Goal: Task Accomplishment & Management: Complete application form

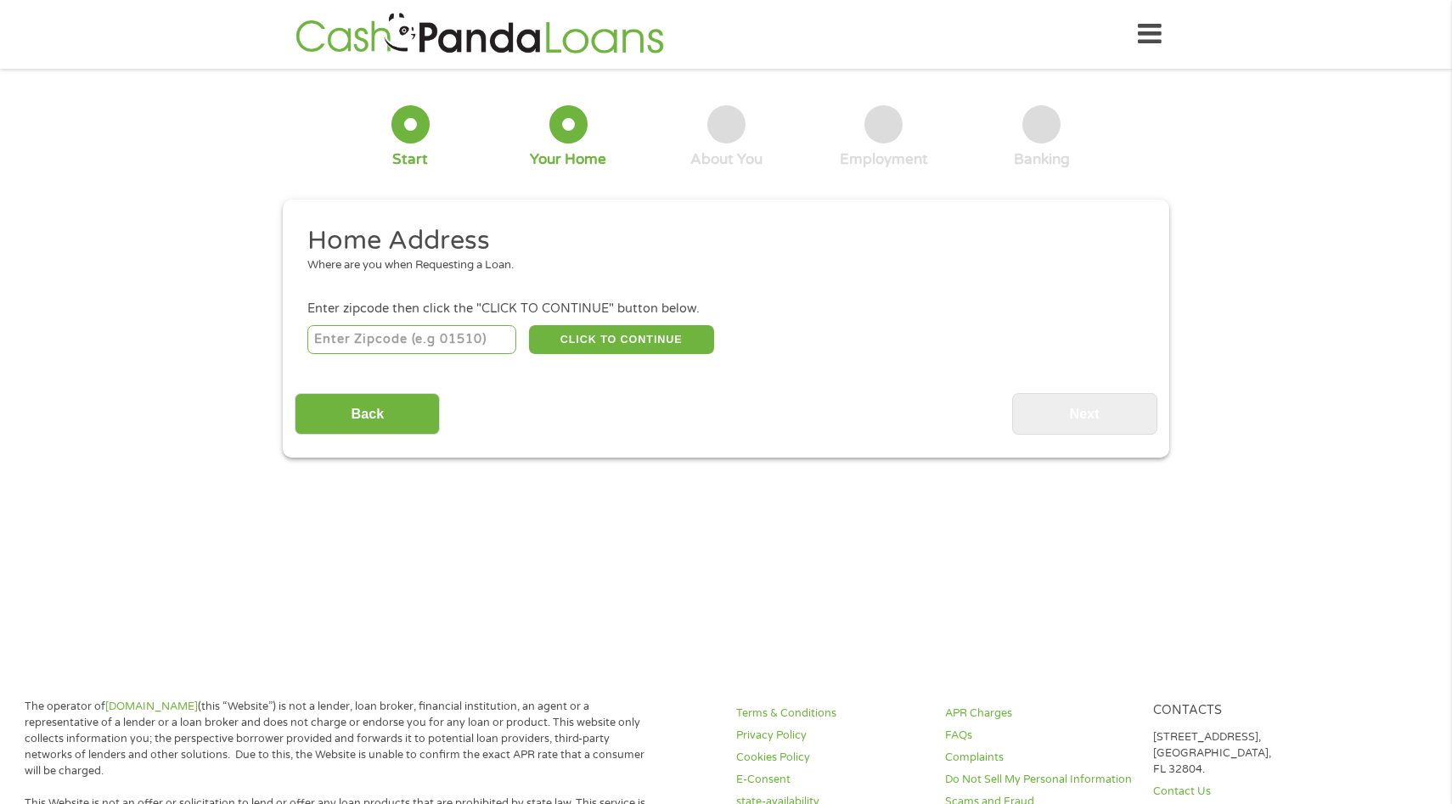
click at [440, 340] on input "number" at bounding box center [412, 339] width 210 height 29
type input "33896"
click at [591, 337] on button "CLICK TO CONTINUE" at bounding box center [621, 339] width 185 height 29
type input "33896"
type input "[PERSON_NAME]"
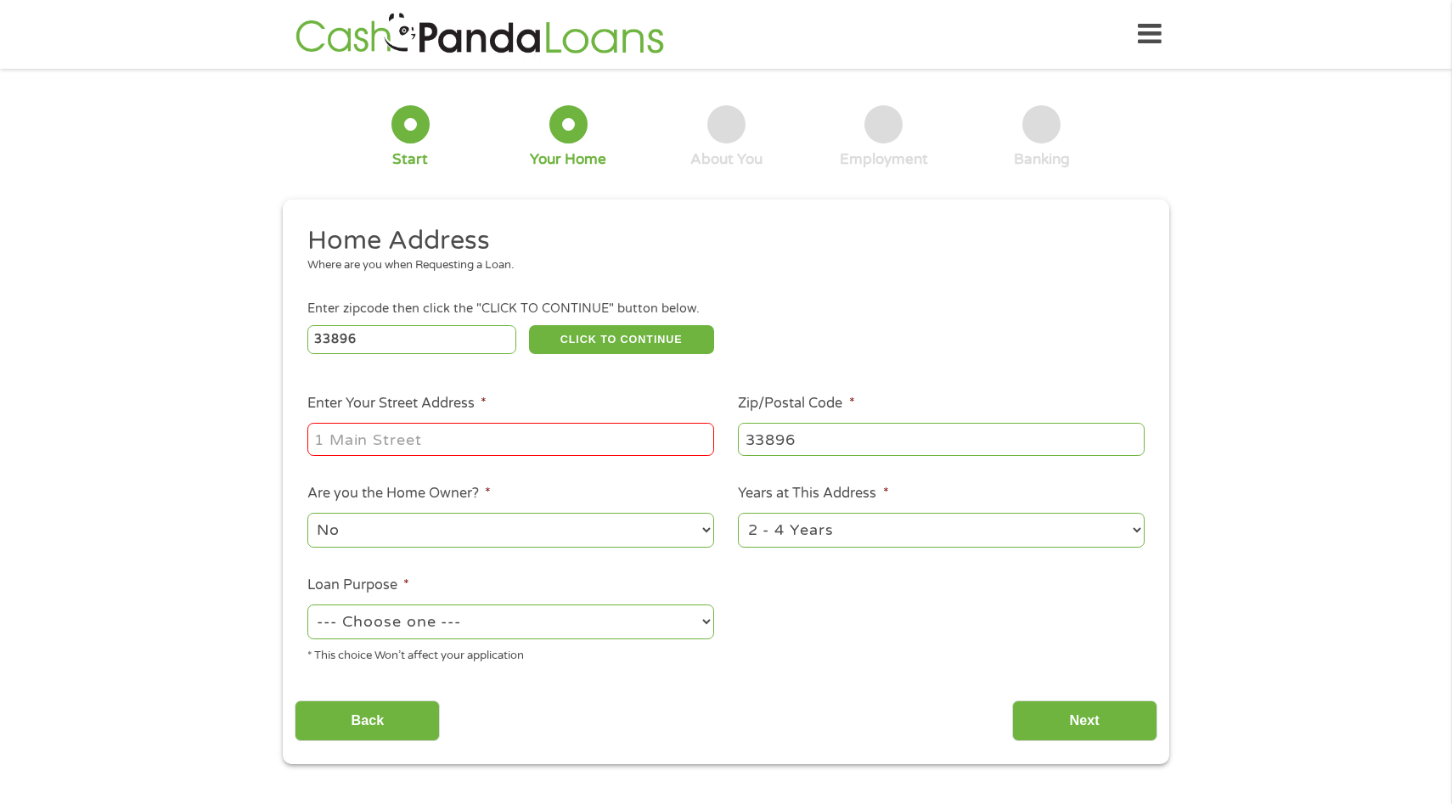
click at [528, 431] on input "Enter Your Street Address *" at bounding box center [510, 439] width 407 height 32
type input "[STREET_ADDRESS]"
click at [844, 525] on select "1 Year or less 1 - 2 Years 2 - 4 Years Over 4 Years" at bounding box center [941, 530] width 407 height 35
select select "12months"
click at [738, 514] on select "1 Year or less 1 - 2 Years 2 - 4 Years Over 4 Years" at bounding box center [941, 530] width 407 height 35
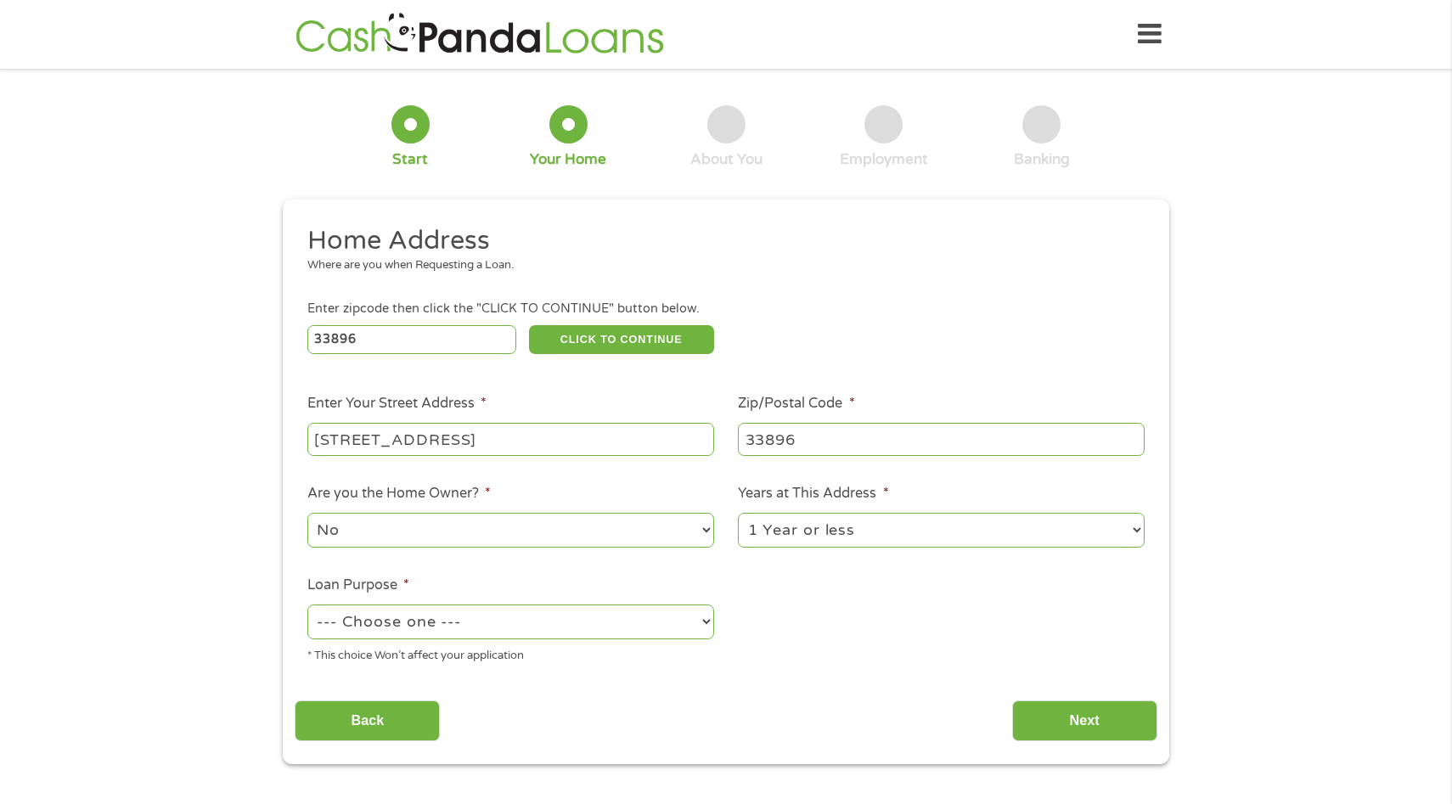
click at [584, 616] on select "--- Choose one --- Pay Bills Debt Consolidation Home Improvement Major Purchase…" at bounding box center [510, 622] width 407 height 35
click at [307, 605] on select "--- Choose one --- Pay Bills Debt Consolidation Home Improvement Major Purchase…" at bounding box center [510, 622] width 407 height 35
click at [570, 623] on select "--- Choose one --- Pay Bills Debt Consolidation Home Improvement Major Purchase…" at bounding box center [510, 622] width 407 height 35
select select "paybills"
click at [307, 605] on select "--- Choose one --- Pay Bills Debt Consolidation Home Improvement Major Purchase…" at bounding box center [510, 622] width 407 height 35
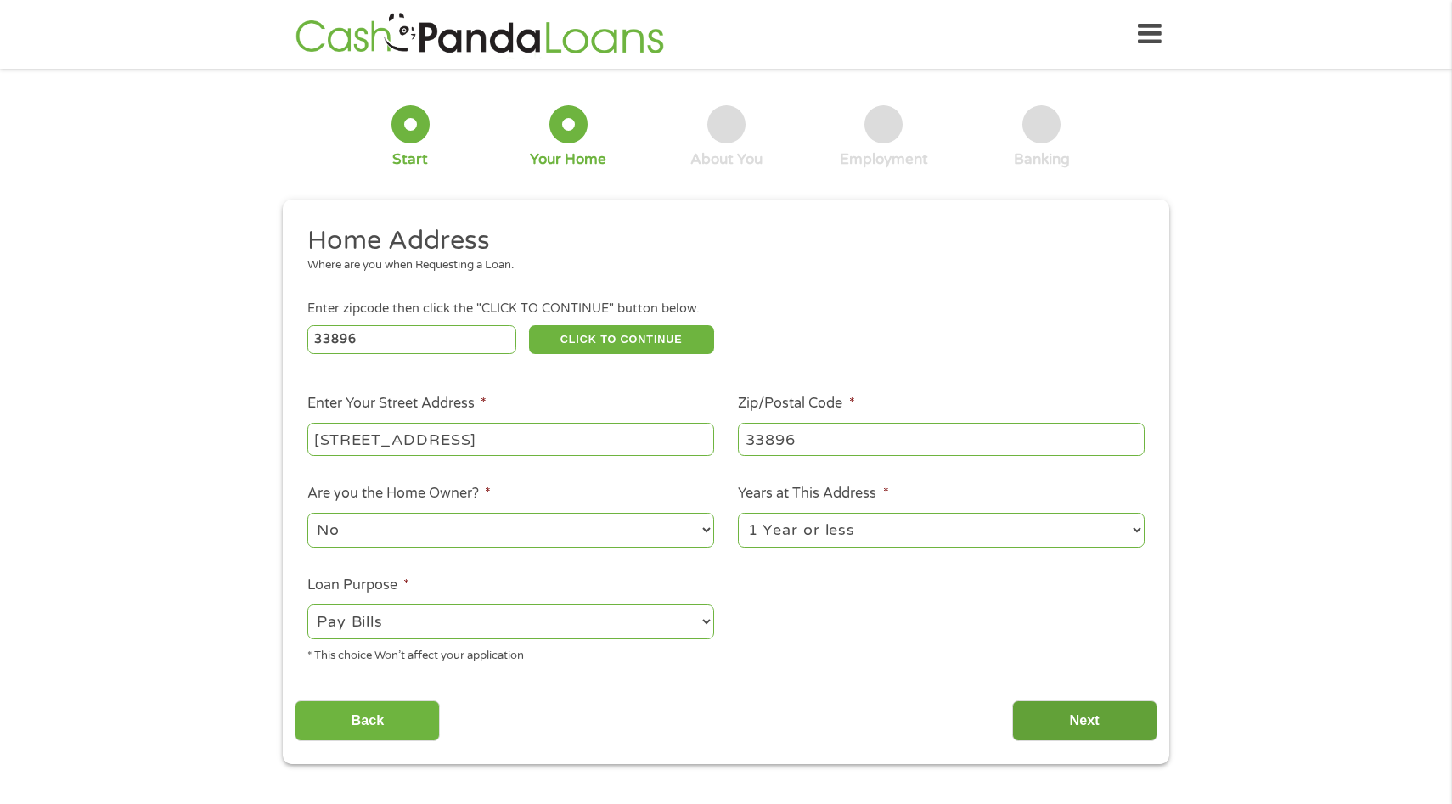
click at [1087, 726] on input "Next" at bounding box center [1084, 721] width 145 height 42
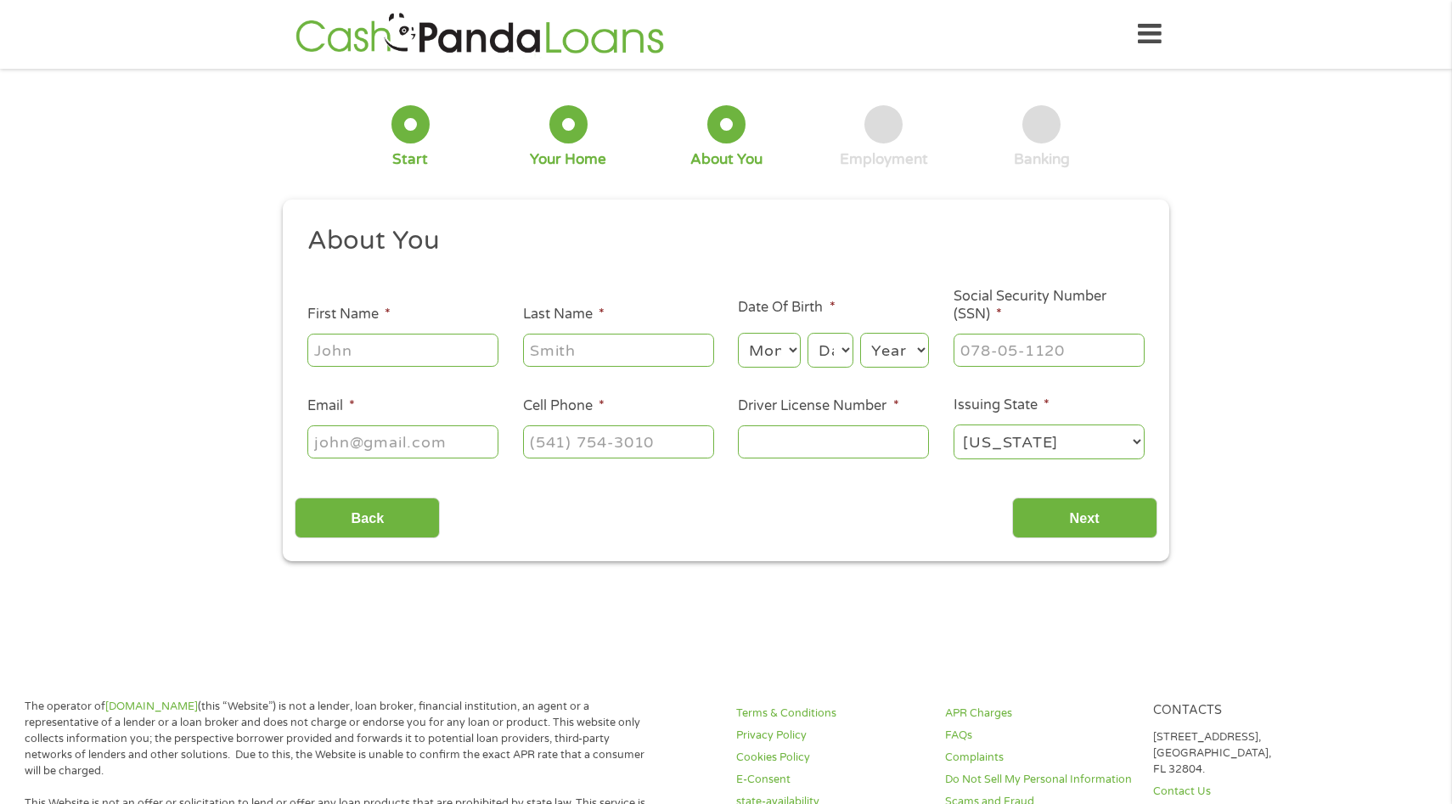
click at [455, 355] on input "First Name *" at bounding box center [402, 350] width 191 height 32
type input "[PERSON_NAME] [PERSON_NAME]"
type input "[PERSON_NAME]"
type input "[EMAIL_ADDRESS][DOMAIN_NAME]"
type input "[PHONE_NUMBER]"
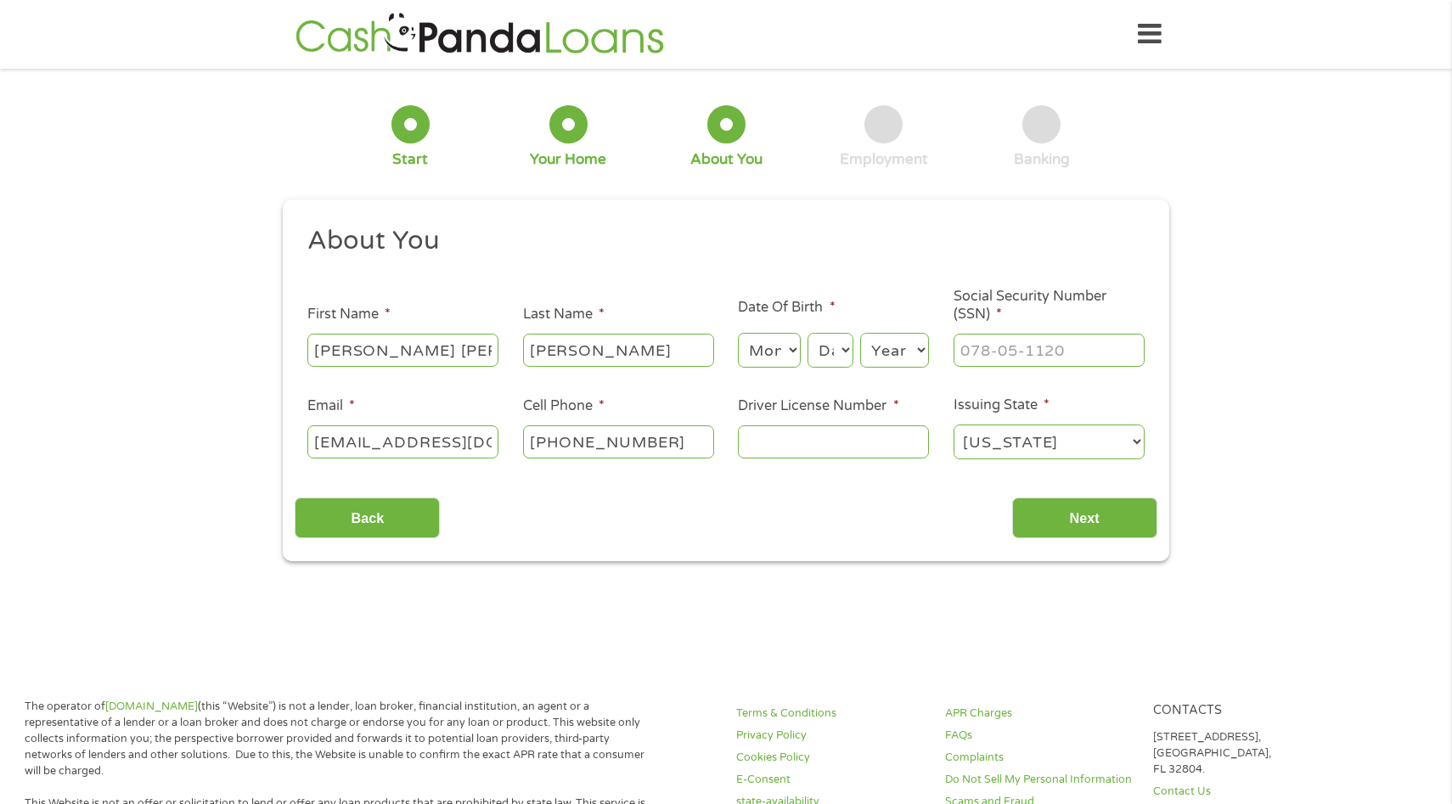
click at [785, 355] on select "Month 1 2 3 4 5 6 7 8 9 10 11 12" at bounding box center [769, 350] width 62 height 35
select select "10"
click at [738, 334] on select "Month 1 2 3 4 5 6 7 8 9 10 11 12" at bounding box center [769, 350] width 62 height 35
click at [841, 349] on select "Day 1 2 3 4 5 6 7 8 9 10 11 12 13 14 15 16 17 18 19 20 21 22 23 24 25 26 27 28 …" at bounding box center [830, 350] width 46 height 35
select select "15"
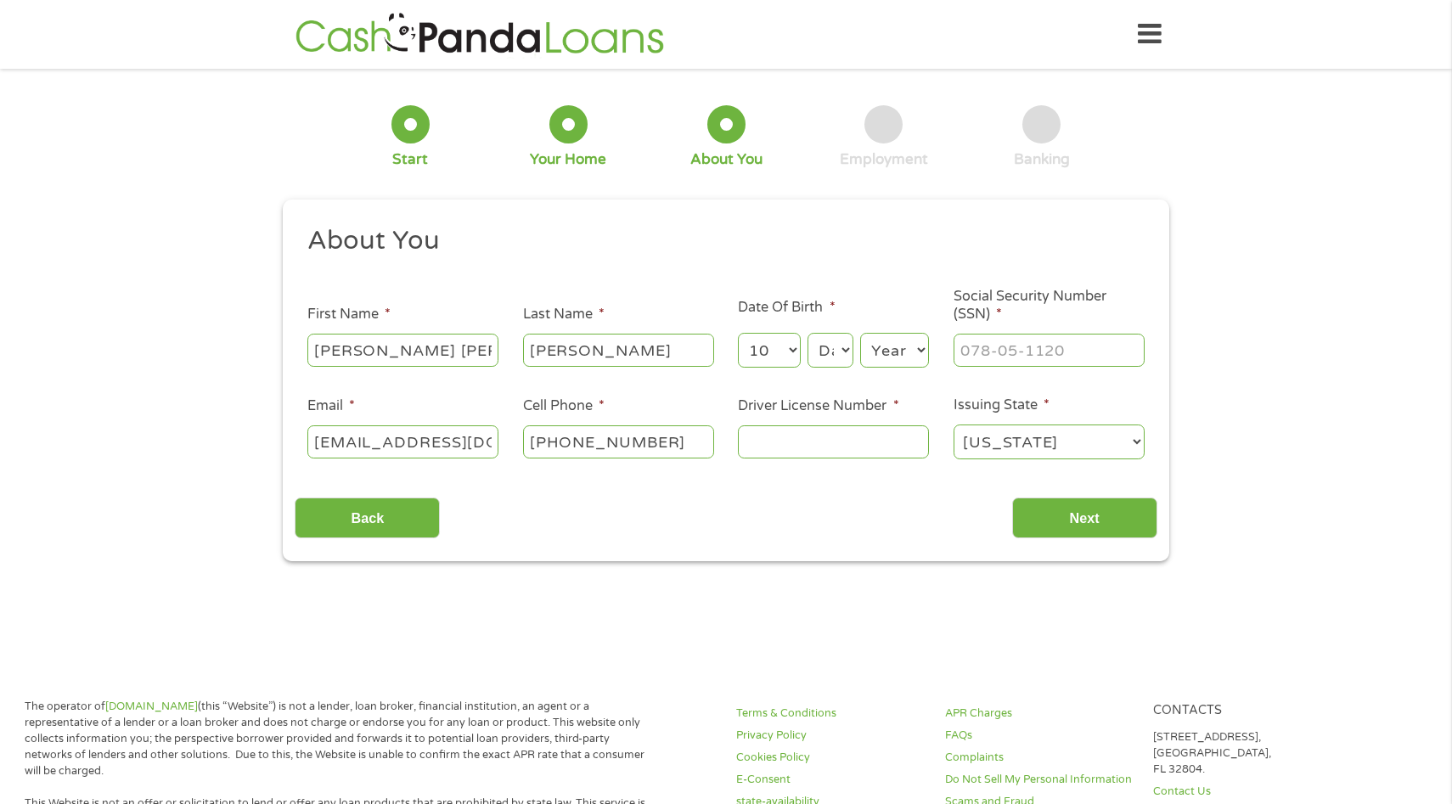
click at [807, 334] on select "Day 1 2 3 4 5 6 7 8 9 10 11 12 13 14 15 16 17 18 19 20 21 22 23 24 25 26 27 28 …" at bounding box center [830, 350] width 46 height 35
click at [917, 348] on select "Year [DATE] 2006 2005 2004 2003 2002 2001 2000 1999 1998 1997 1996 1995 1994 19…" at bounding box center [894, 350] width 69 height 35
click at [860, 334] on select "Year [DATE] 2006 2005 2004 2003 2002 2001 2000 1999 1998 1997 1996 1995 1994 19…" at bounding box center [894, 350] width 69 height 35
select select "2007"
click at [885, 444] on input "Driver License Number *" at bounding box center [833, 441] width 191 height 32
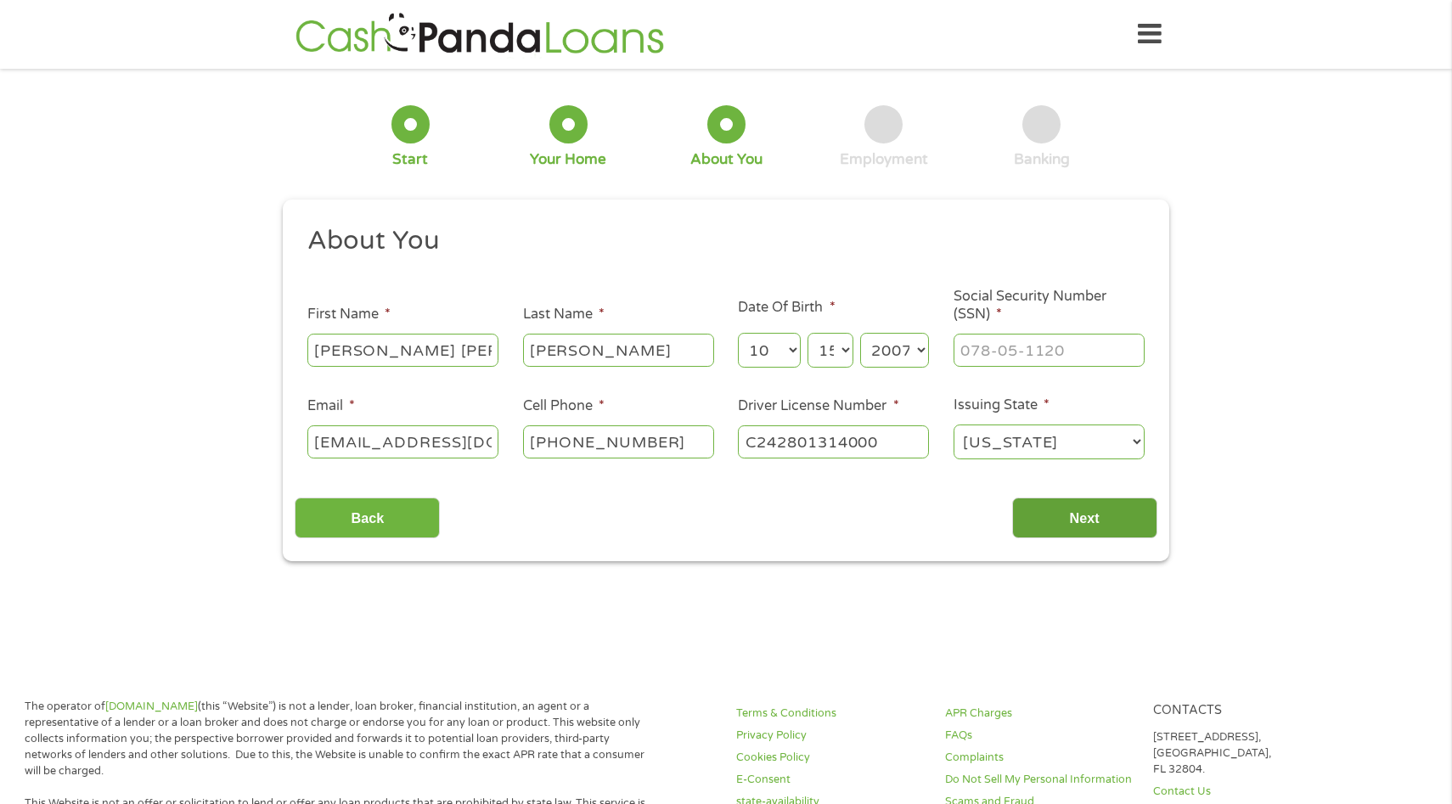
type input "C242801314000"
click at [1072, 524] on input "Next" at bounding box center [1084, 519] width 145 height 42
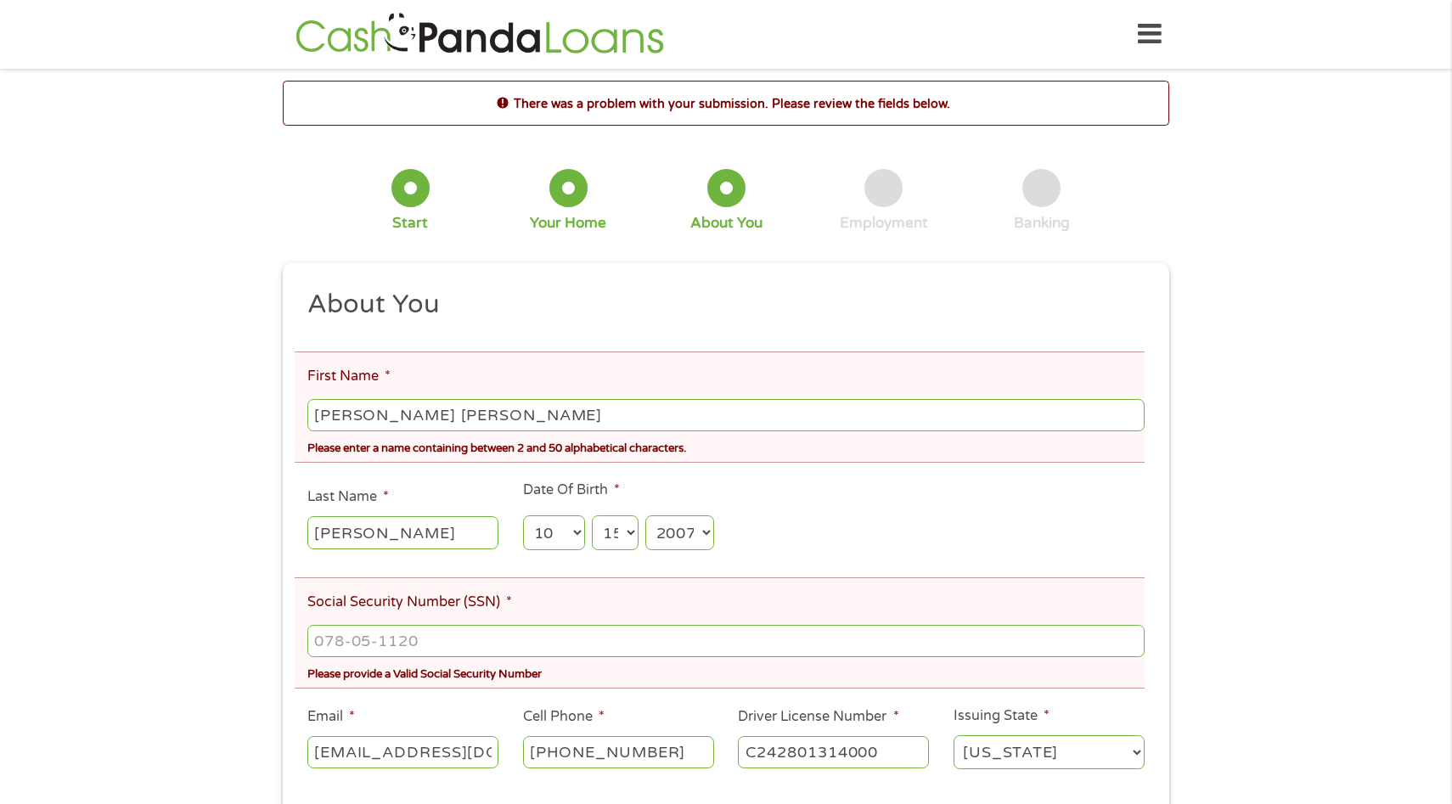
click at [341, 413] on input "[PERSON_NAME] [PERSON_NAME]" at bounding box center [725, 415] width 837 height 32
type input "[PERSON_NAME]"
click at [385, 645] on input "___-__-____" at bounding box center [725, 641] width 837 height 32
click at [316, 646] on input "___-__-____" at bounding box center [725, 641] width 837 height 32
type input "142-42-2195"
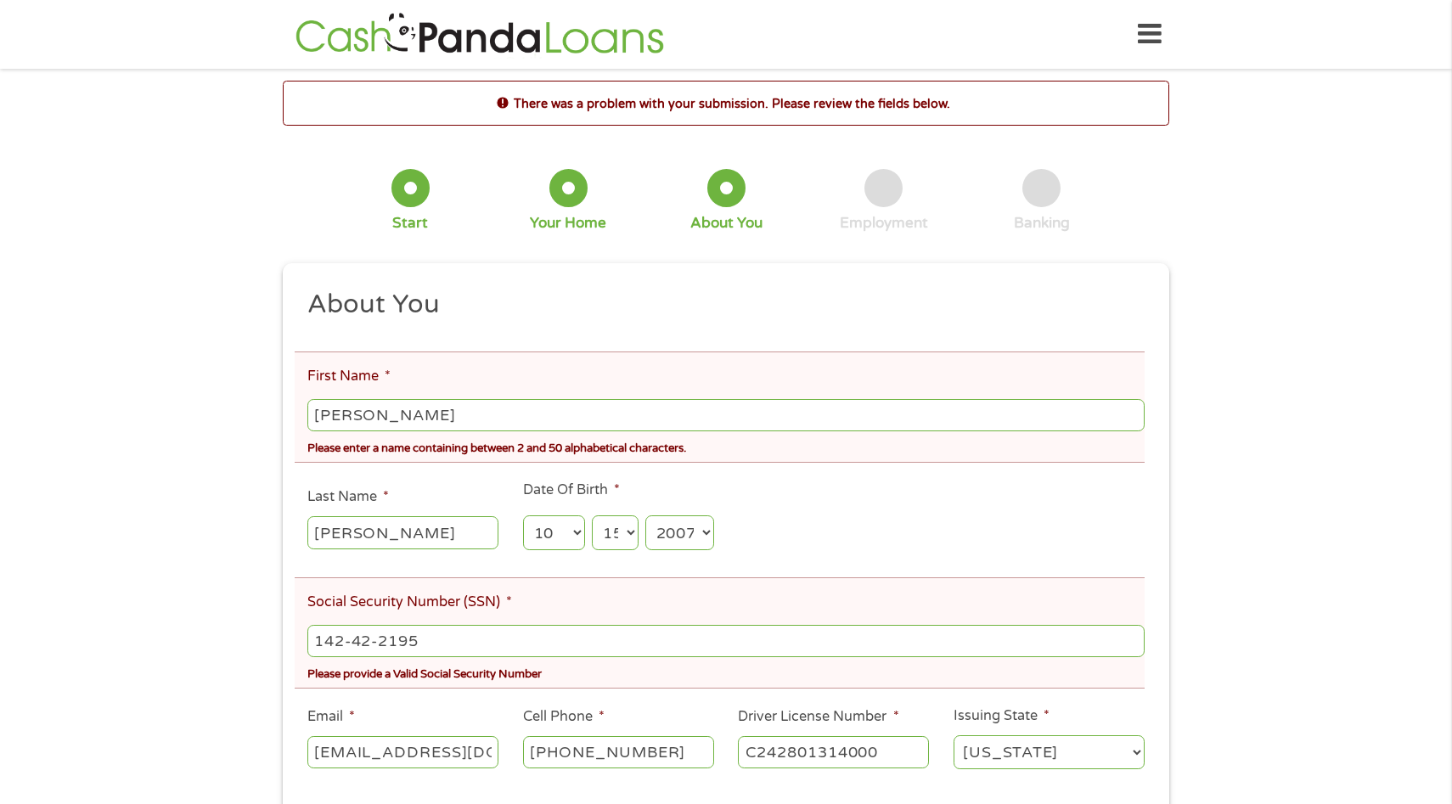
click at [1314, 643] on div "There was a problem with your submission. Please review the fields below. 1 Sta…" at bounding box center [726, 476] width 1452 height 791
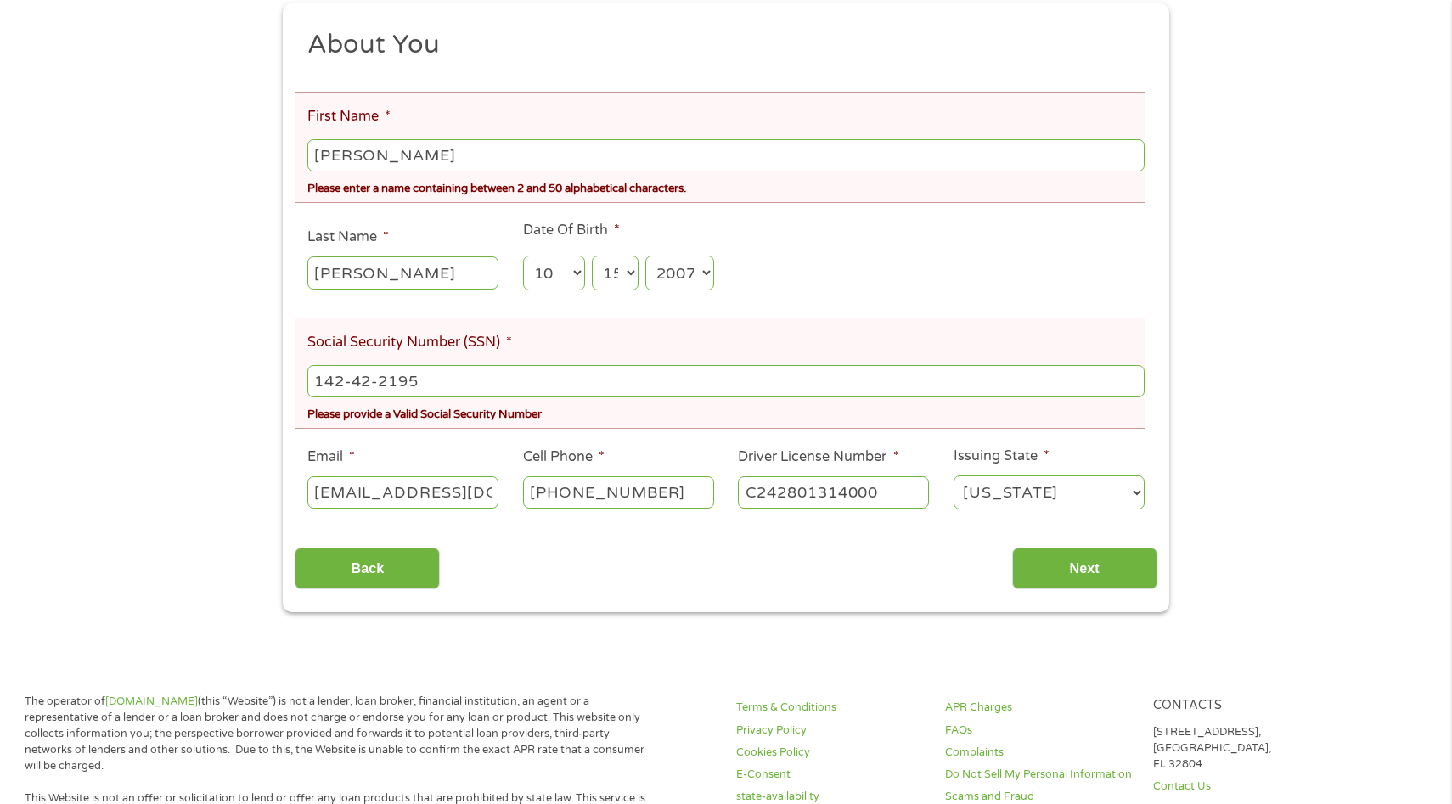
scroll to position [272, 0]
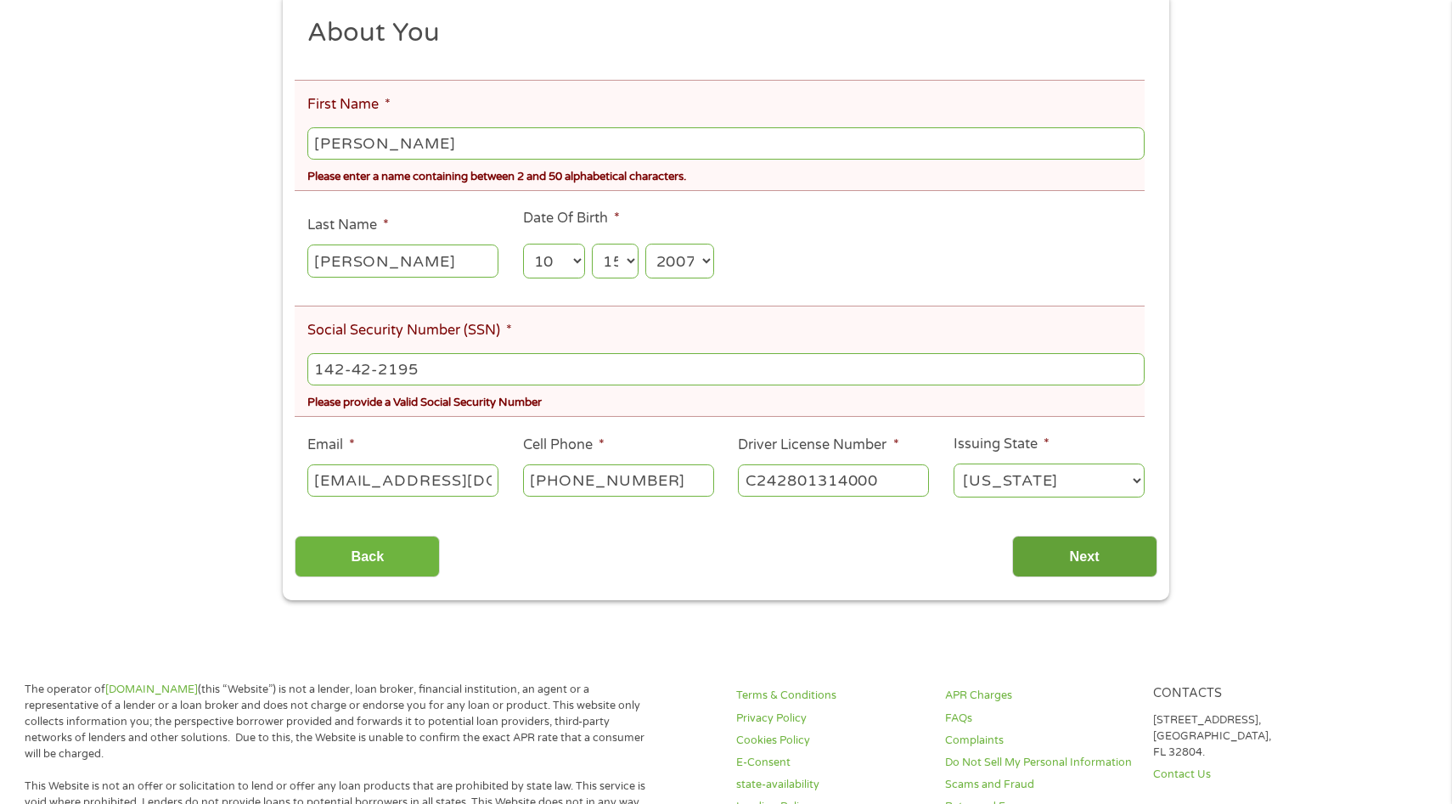
click at [1111, 558] on input "Next" at bounding box center [1084, 557] width 145 height 42
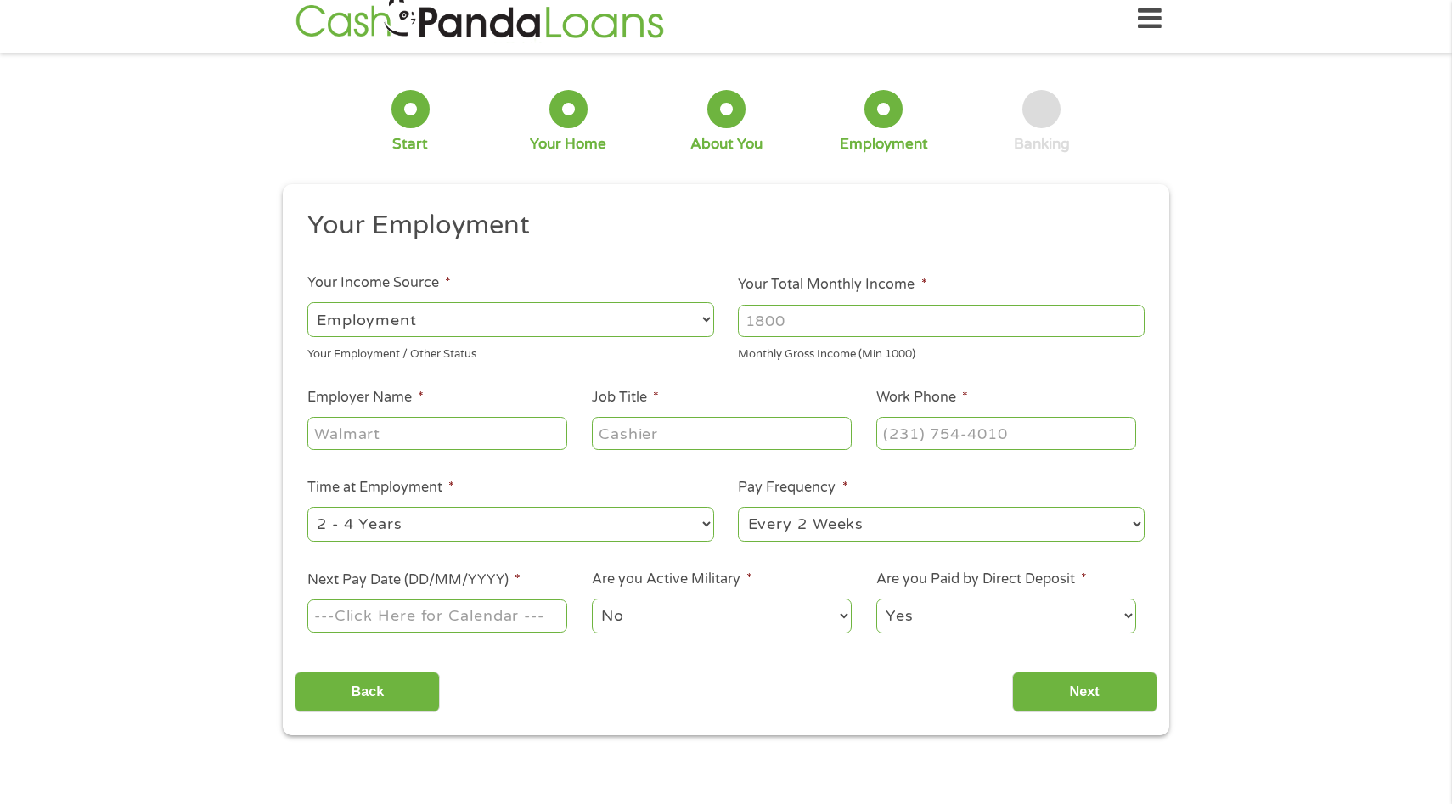
scroll to position [0, 0]
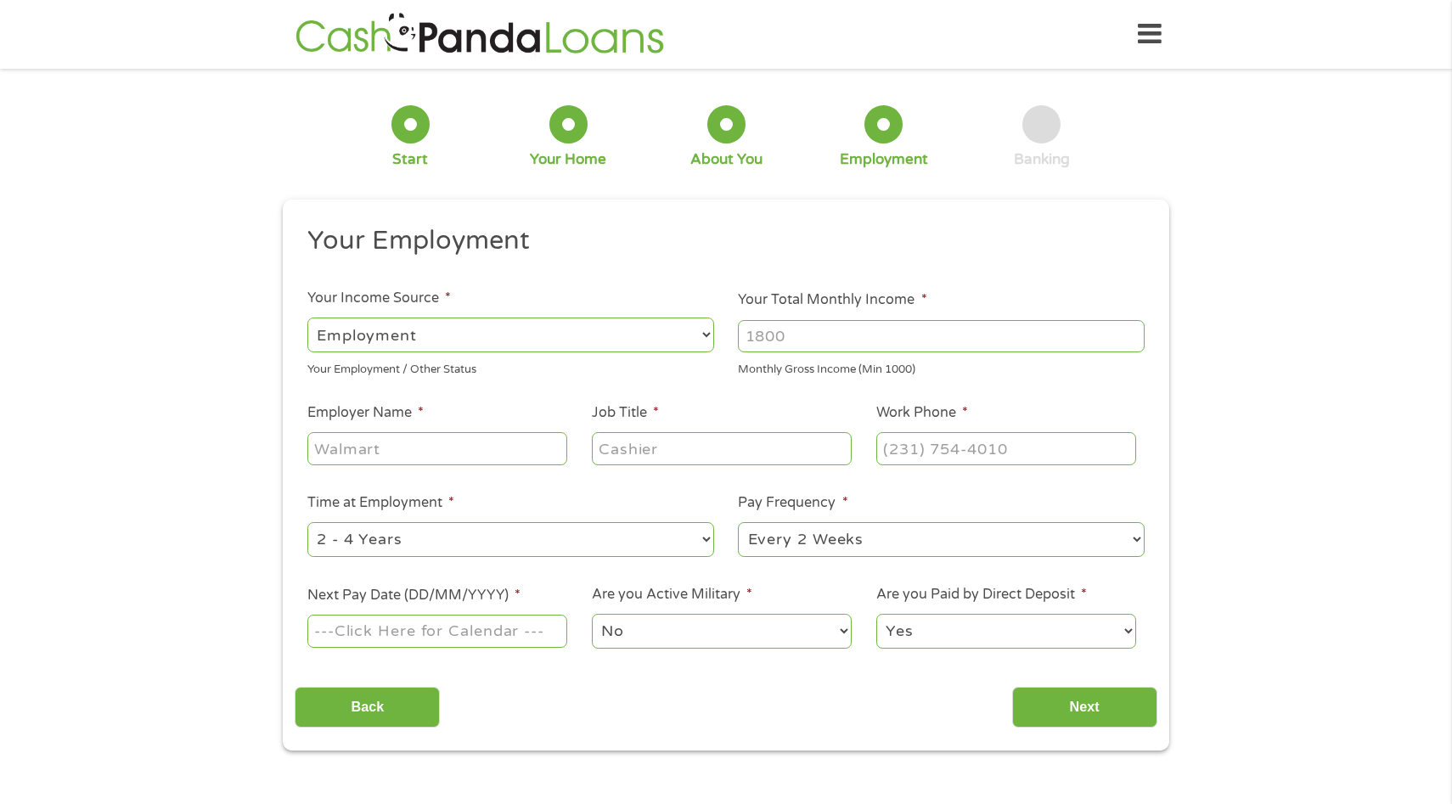
click at [955, 328] on input "Your Total Monthly Income *" at bounding box center [941, 336] width 407 height 32
type input "5400"
click at [1124, 709] on input "Next" at bounding box center [1084, 708] width 145 height 42
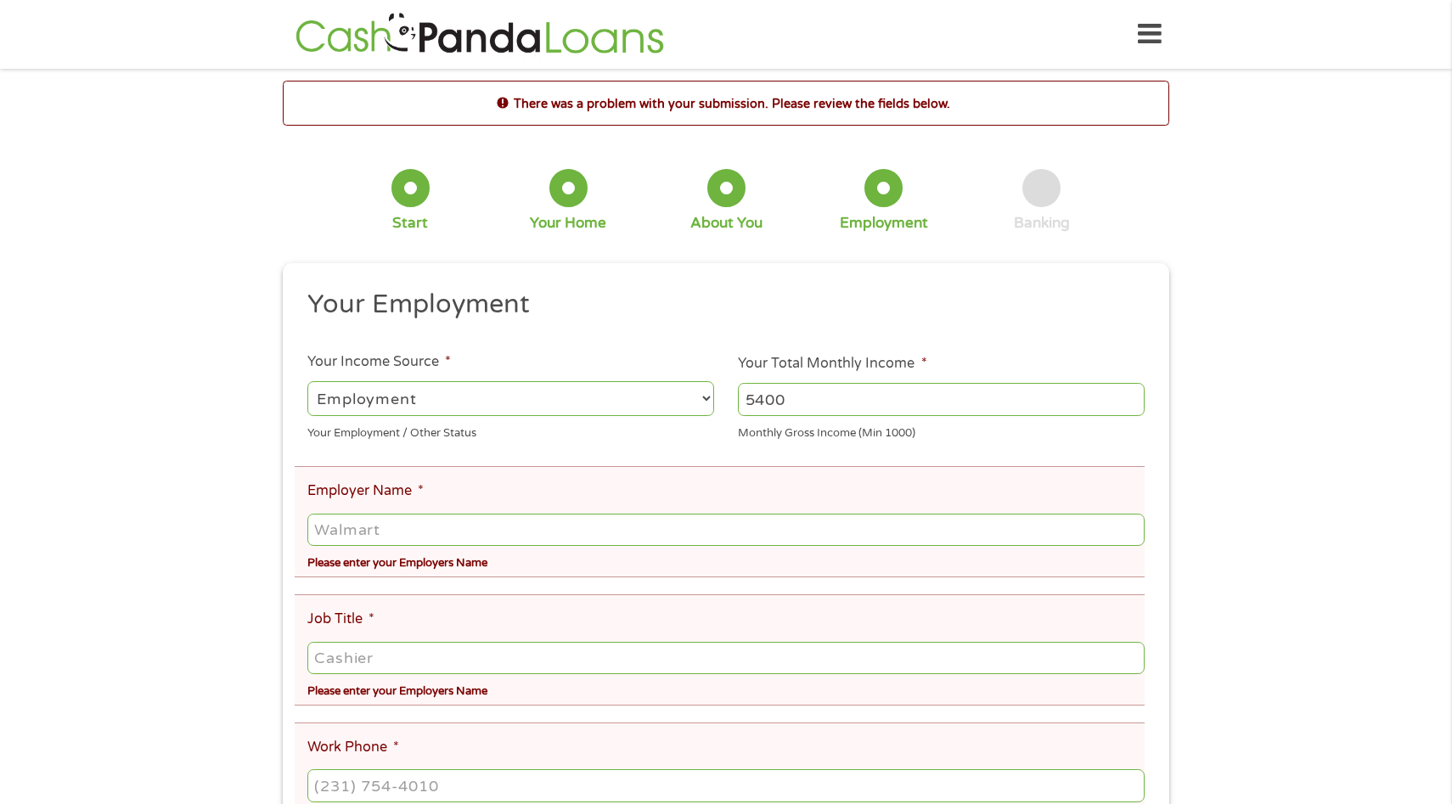
scroll to position [7, 7]
click at [610, 537] on input "Employer Name *" at bounding box center [725, 530] width 837 height 32
type input "[GEOGRAPHIC_DATA]"
click at [527, 671] on input "Job Title *" at bounding box center [725, 658] width 837 height 32
type input "Teacher"
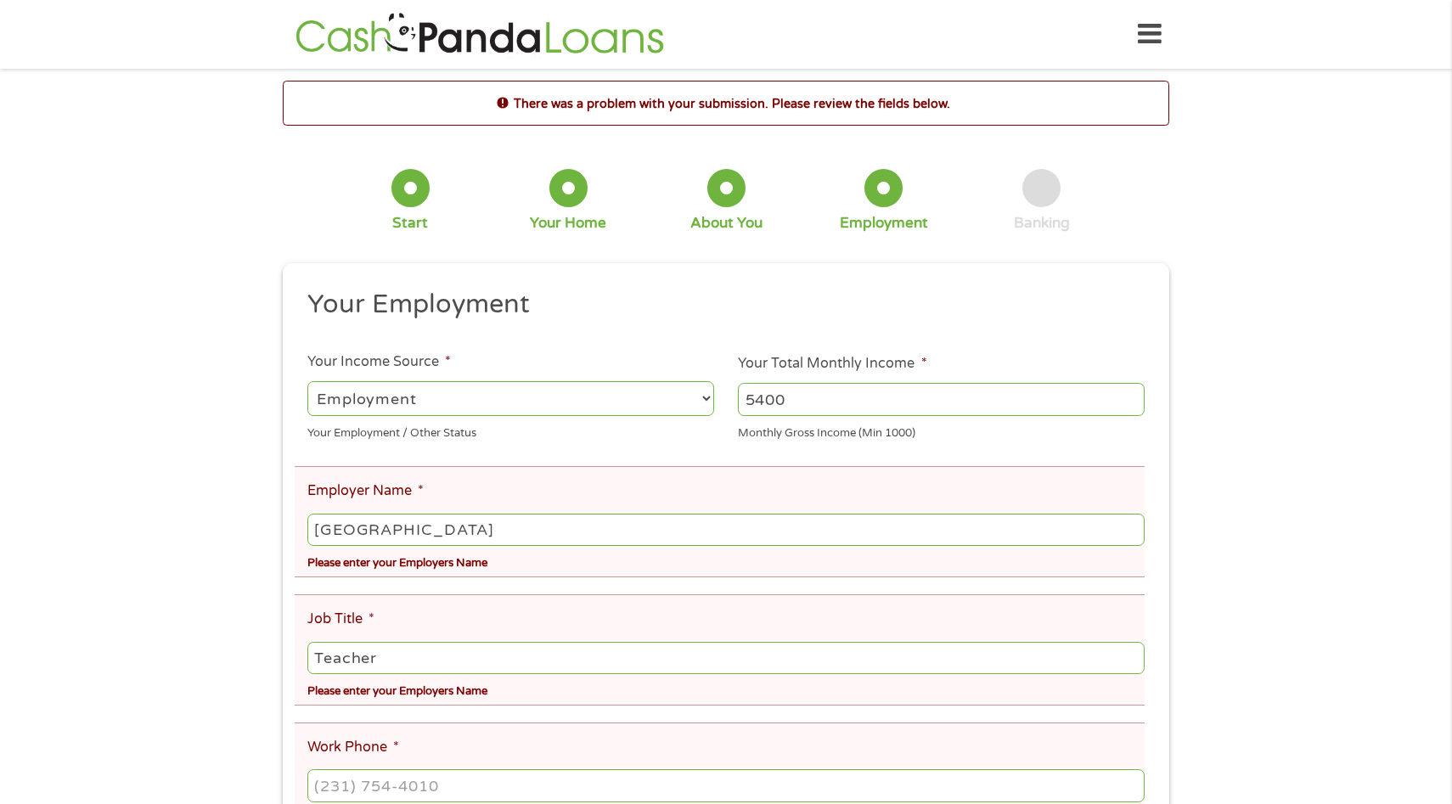
click at [1223, 672] on div "There was a problem with your submission. Please review the fields below. 1 Sta…" at bounding box center [726, 671] width 1452 height 1180
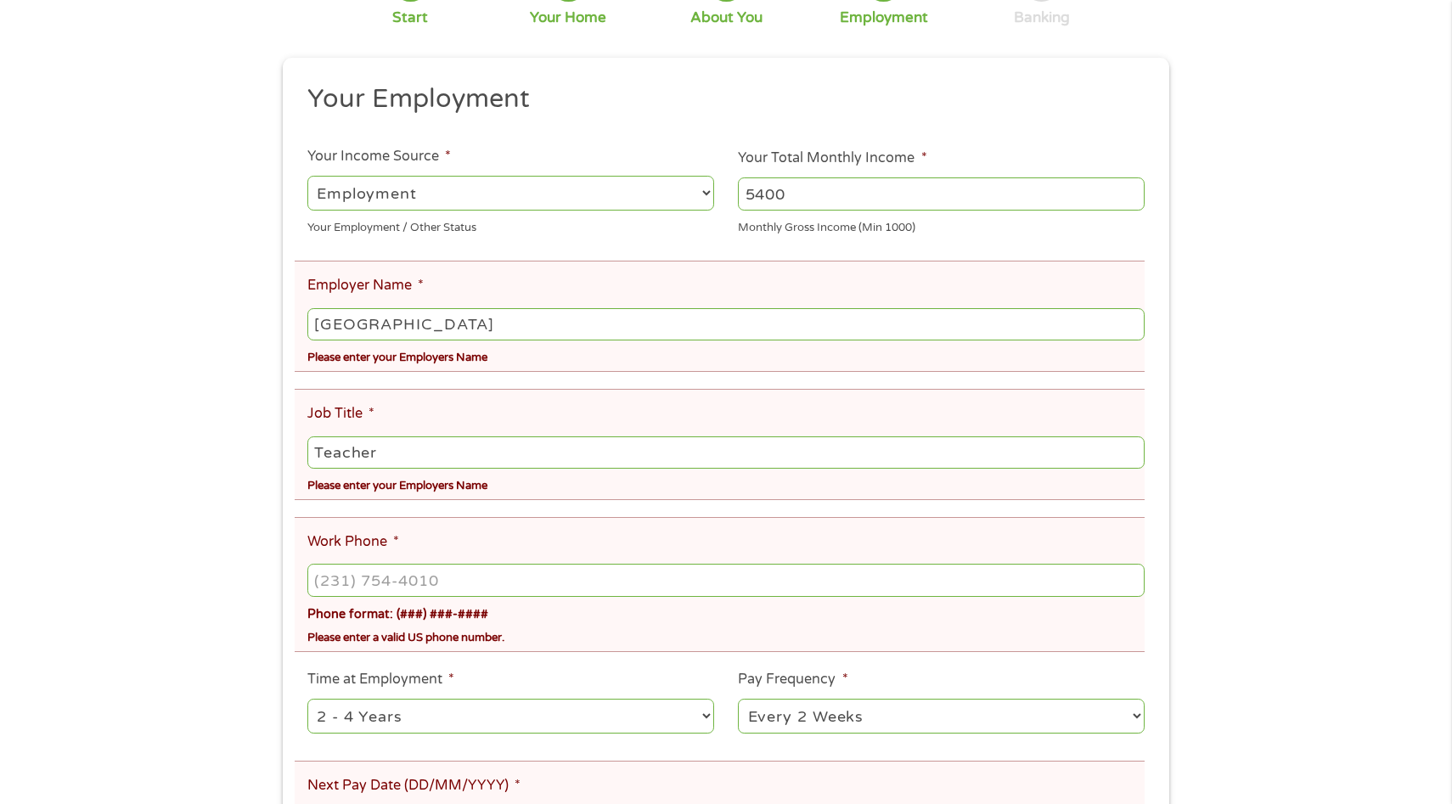
scroll to position [272, 0]
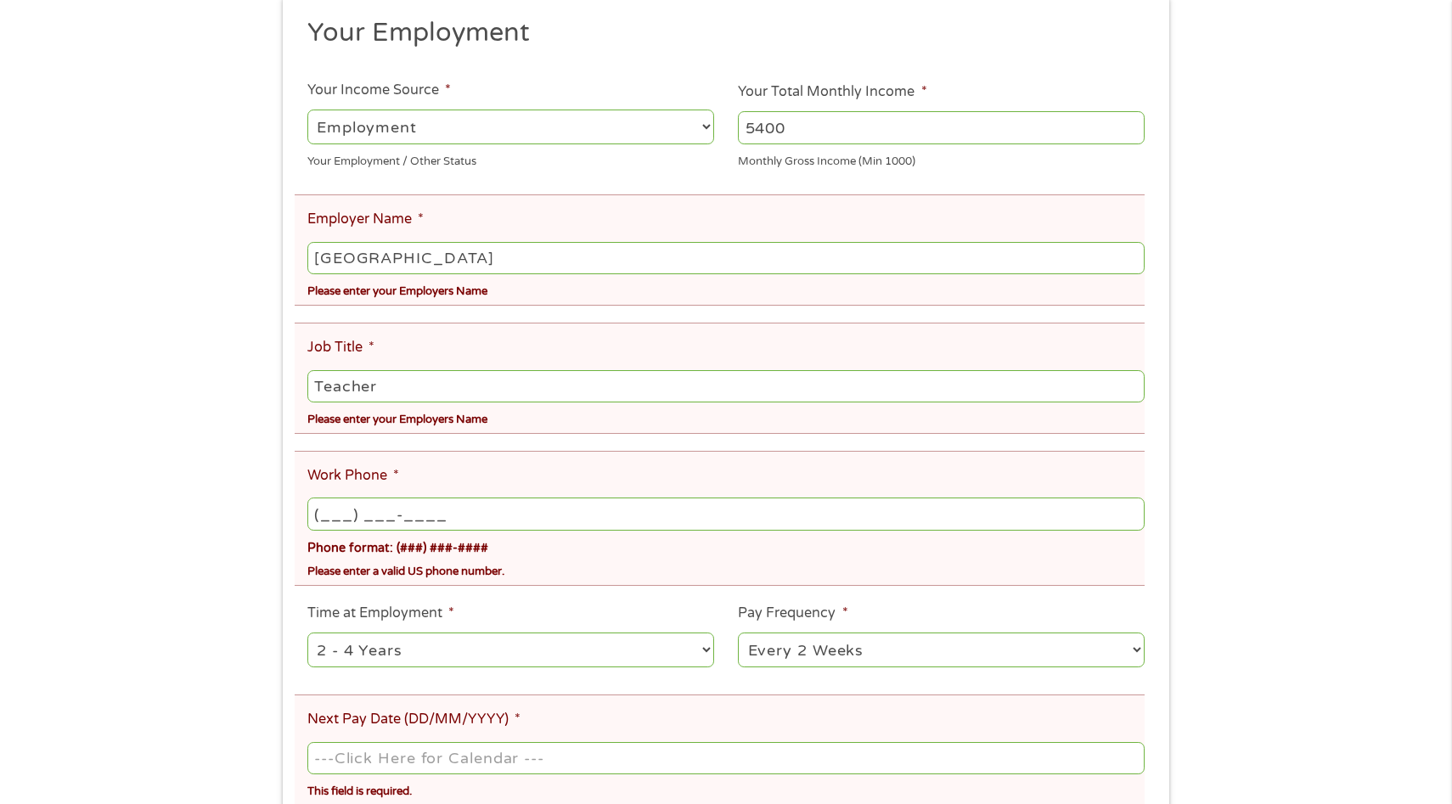
click at [614, 509] on input "(___) ___-____" at bounding box center [725, 514] width 837 height 32
type input "[PHONE_NUMBER]"
click at [1198, 602] on div "There was a problem with your submission. Please review the fields below. 1 Sta…" at bounding box center [726, 399] width 1452 height 1180
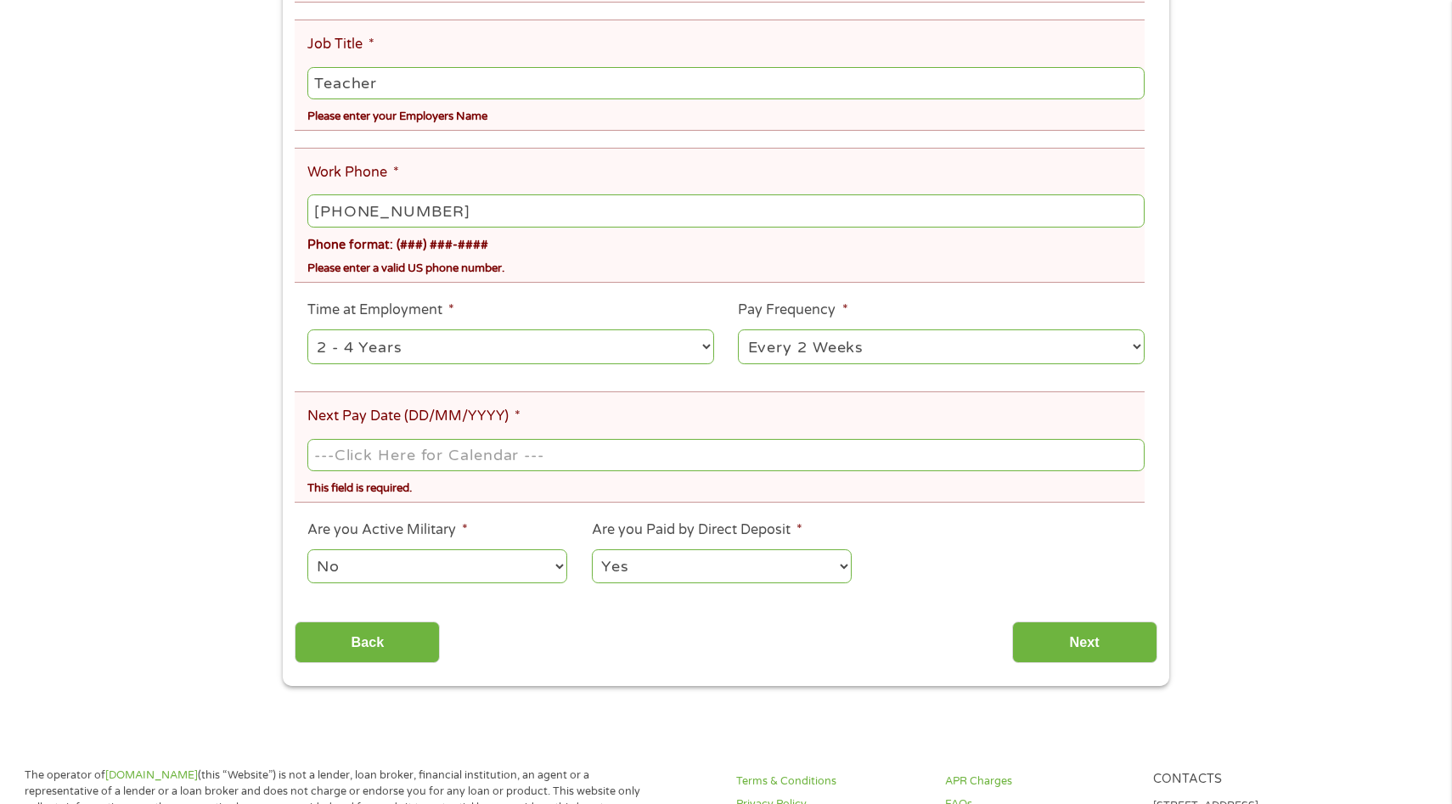
scroll to position [577, 0]
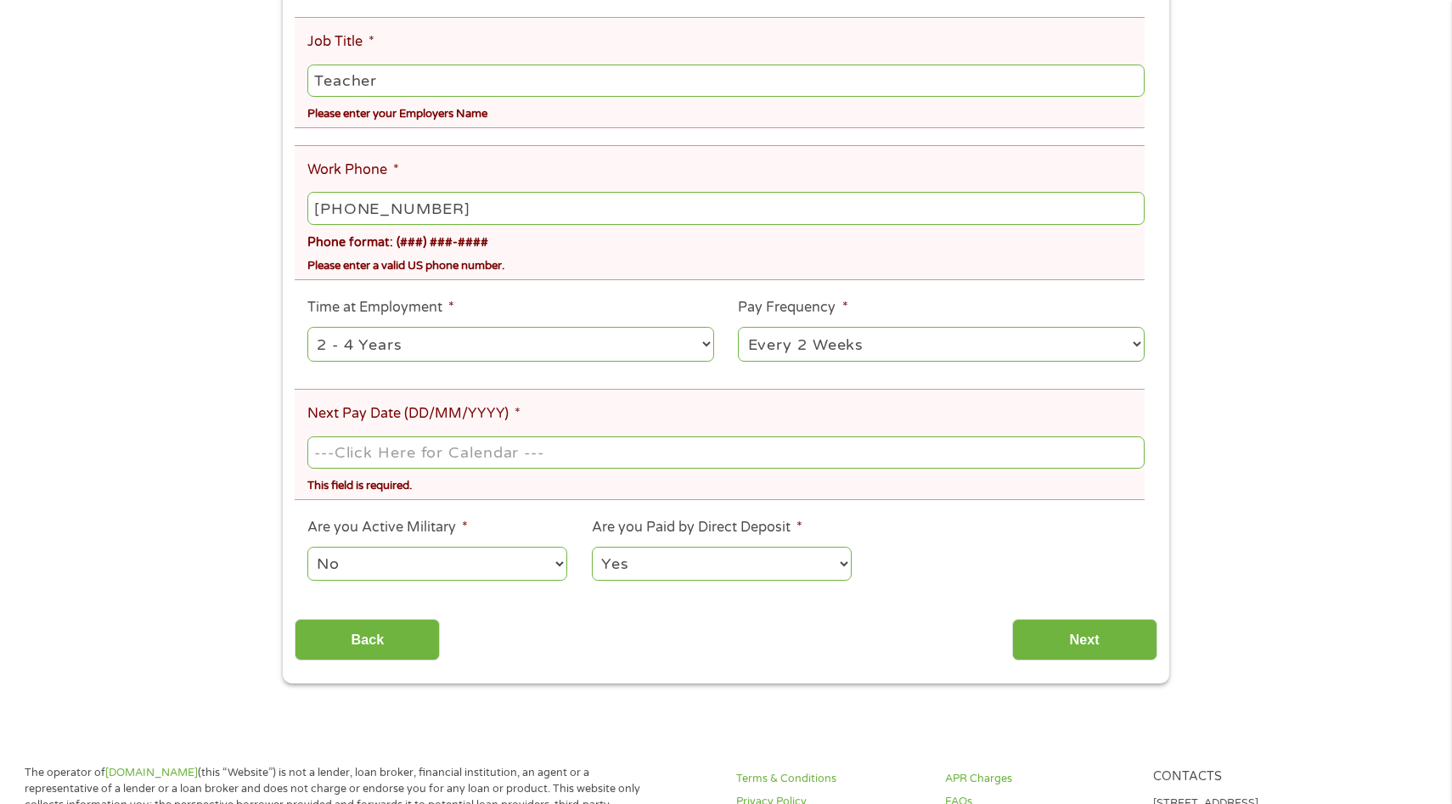
click at [505, 453] on input "Next Pay Date (DD/MM/YYYY) *" at bounding box center [725, 452] width 837 height 32
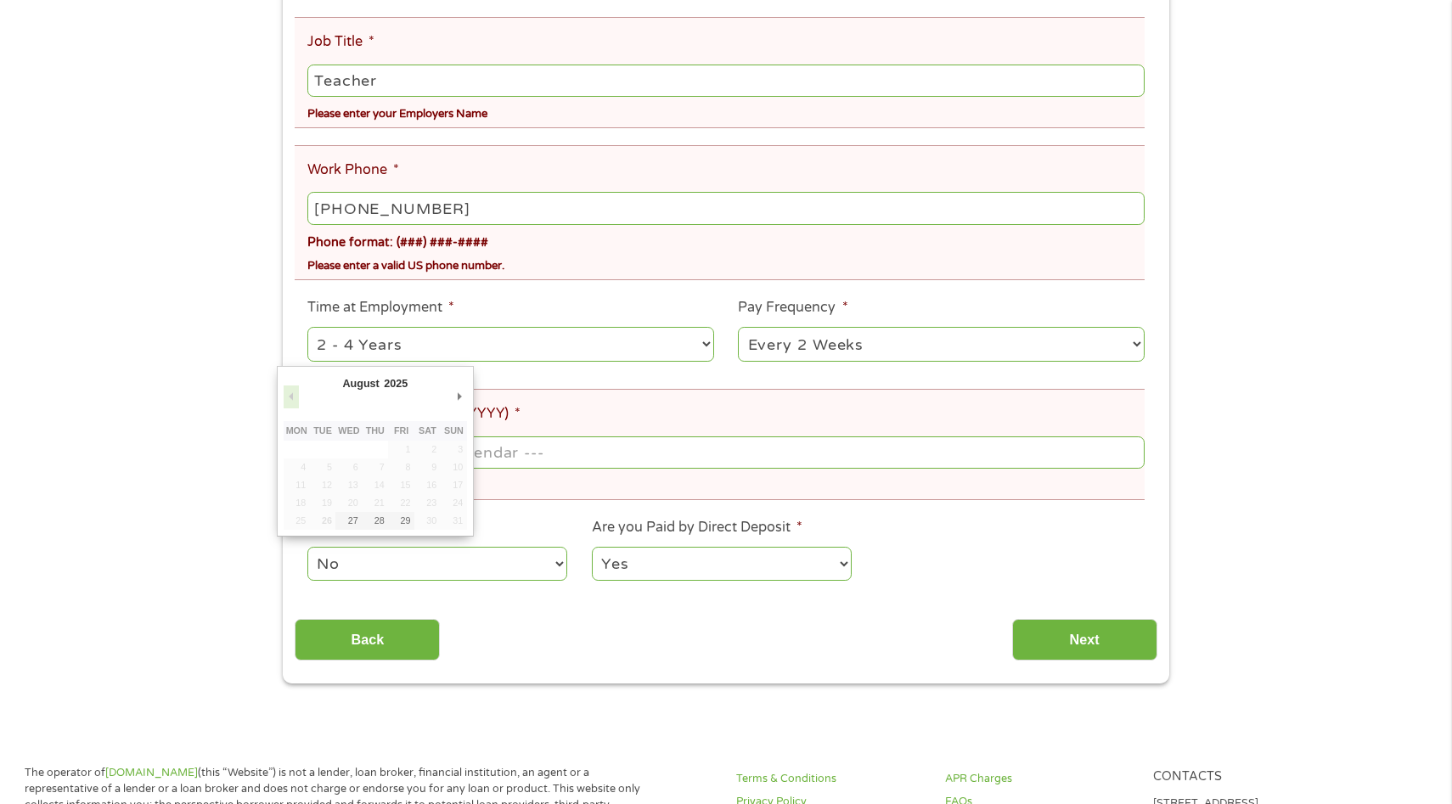
click at [289, 397] on button "Previous Month" at bounding box center [291, 396] width 15 height 23
click at [544, 481] on div "This field is required." at bounding box center [725, 483] width 837 height 23
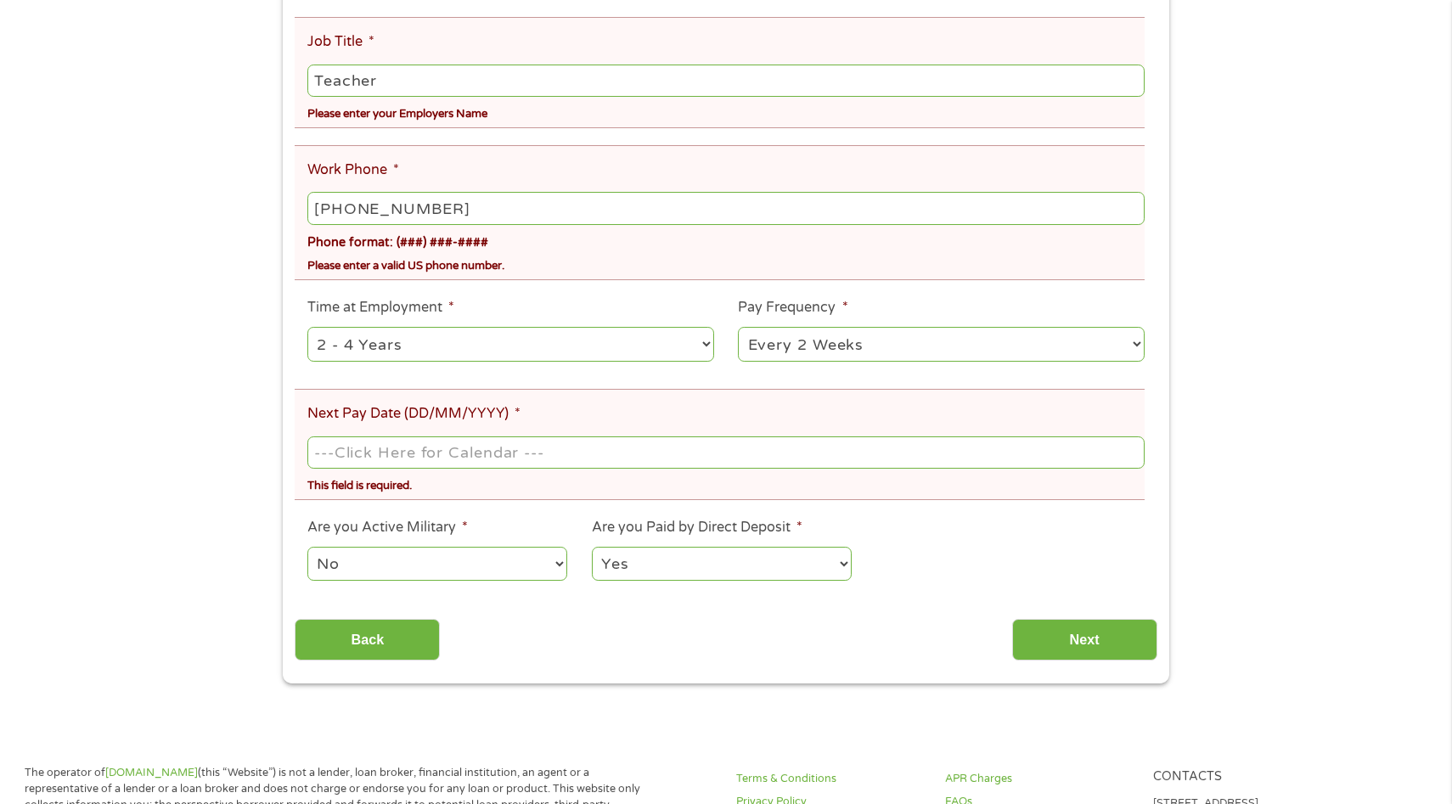
click at [412, 456] on body "Home Get Loan Offer How it works FAQs Blog Cash Loans Quick Loans Online Loans …" at bounding box center [726, 651] width 1452 height 2457
click at [412, 456] on input "Next Pay Date (DD/MM/YYYY) *" at bounding box center [725, 452] width 837 height 32
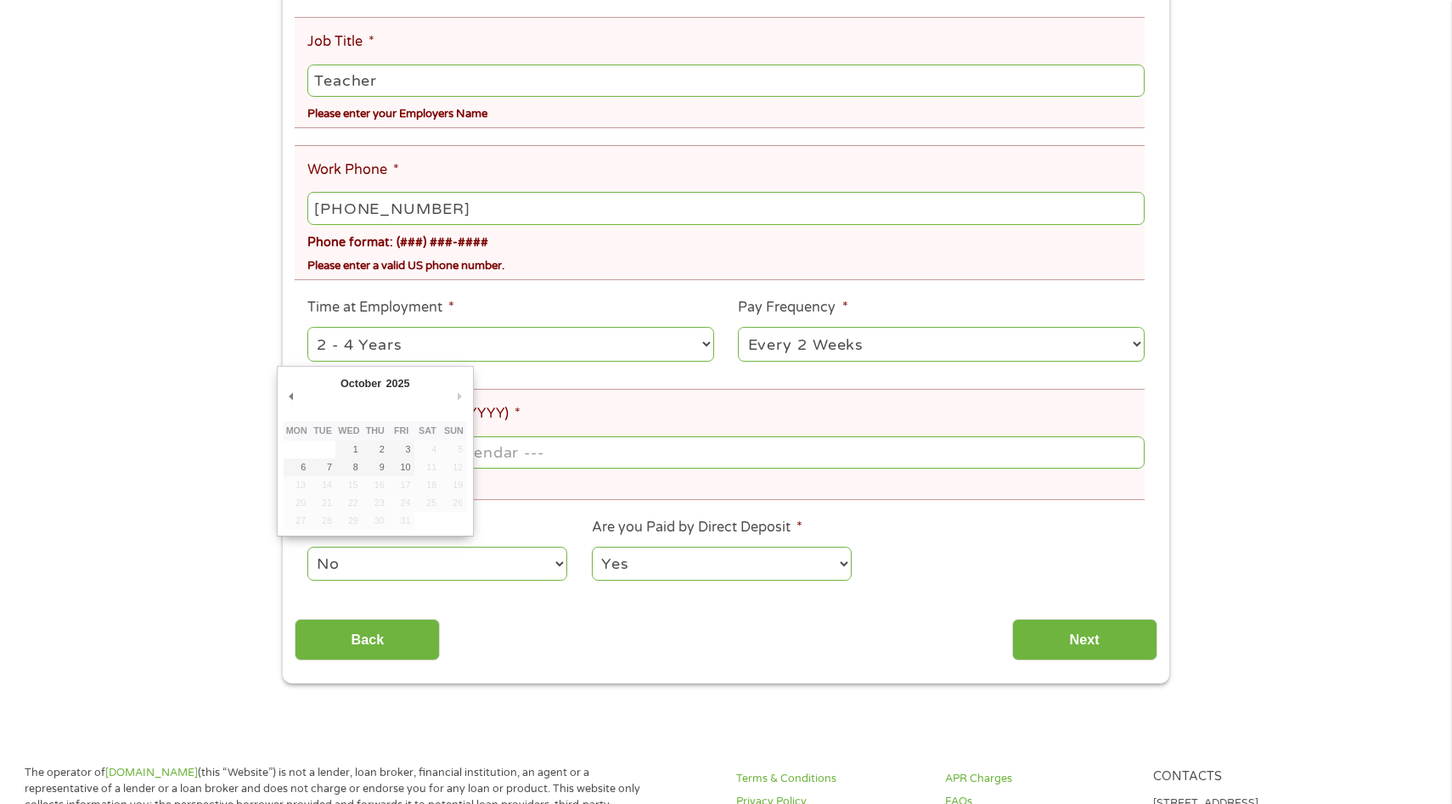
click at [580, 405] on li "Next Pay Date (DD/MM/YYYY) * This field is required." at bounding box center [720, 444] width 850 height 111
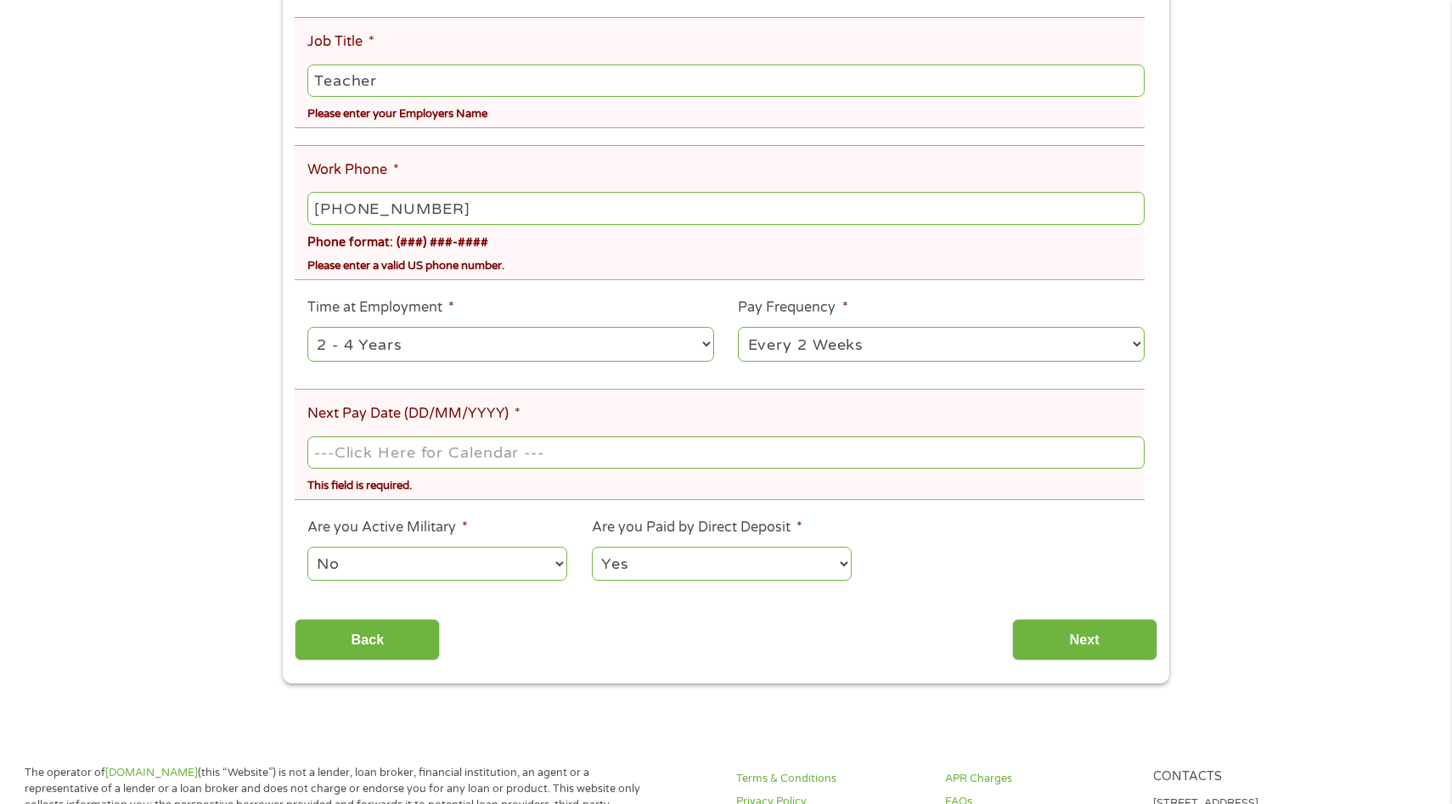
click at [465, 451] on body "Home Get Loan Offer How it works FAQs Blog Cash Loans Quick Loans Online Loans …" at bounding box center [726, 651] width 1452 height 2457
click at [465, 451] on input "Next Pay Date (DD/MM/YYYY) *" at bounding box center [725, 452] width 837 height 32
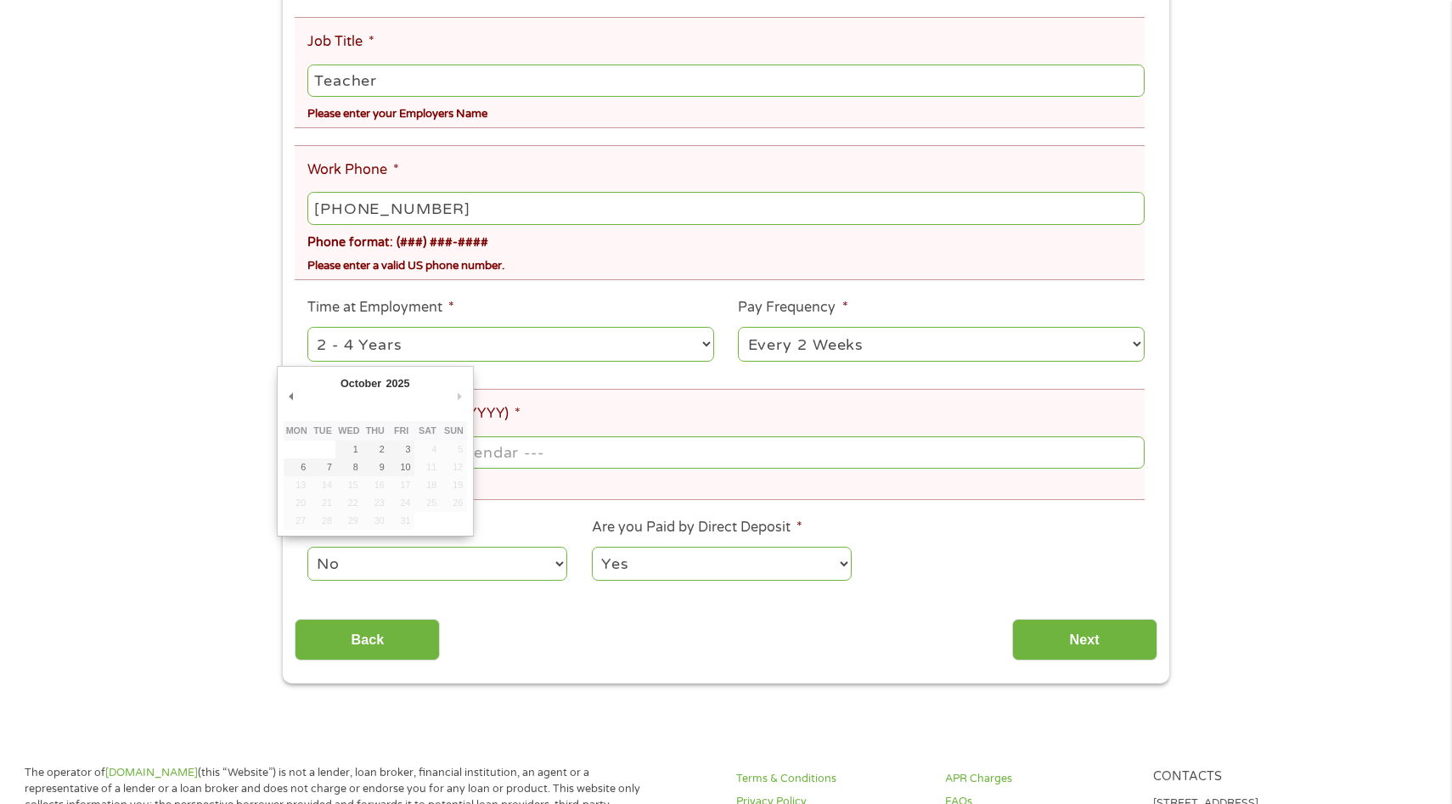
click at [409, 385] on select "2025" at bounding box center [439, 386] width 110 height 20
click at [384, 376] on select "2025" at bounding box center [439, 386] width 110 height 20
click at [409, 385] on select "2025" at bounding box center [439, 386] width 110 height 20
click at [291, 395] on button "Previous Month" at bounding box center [291, 396] width 15 height 23
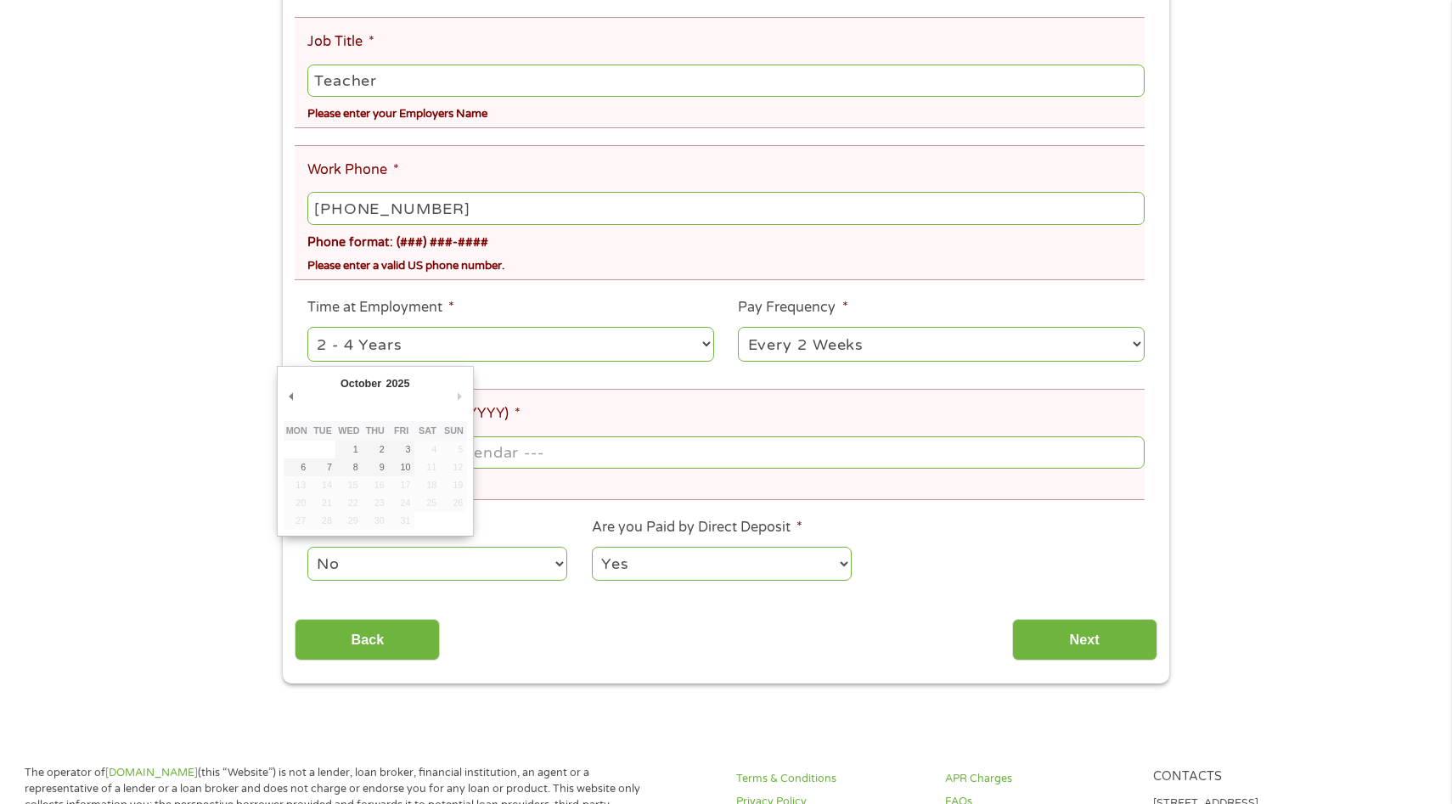
click at [461, 394] on button "Next Month" at bounding box center [459, 396] width 15 height 23
click at [520, 516] on ul "Your Employment Your Income Source * --- Choose one --- Employment [DEMOGRAPHIC…" at bounding box center [726, 153] width 862 height 886
click at [542, 451] on input "Next Pay Date (DD/MM/YYYY) *" at bounding box center [725, 452] width 837 height 32
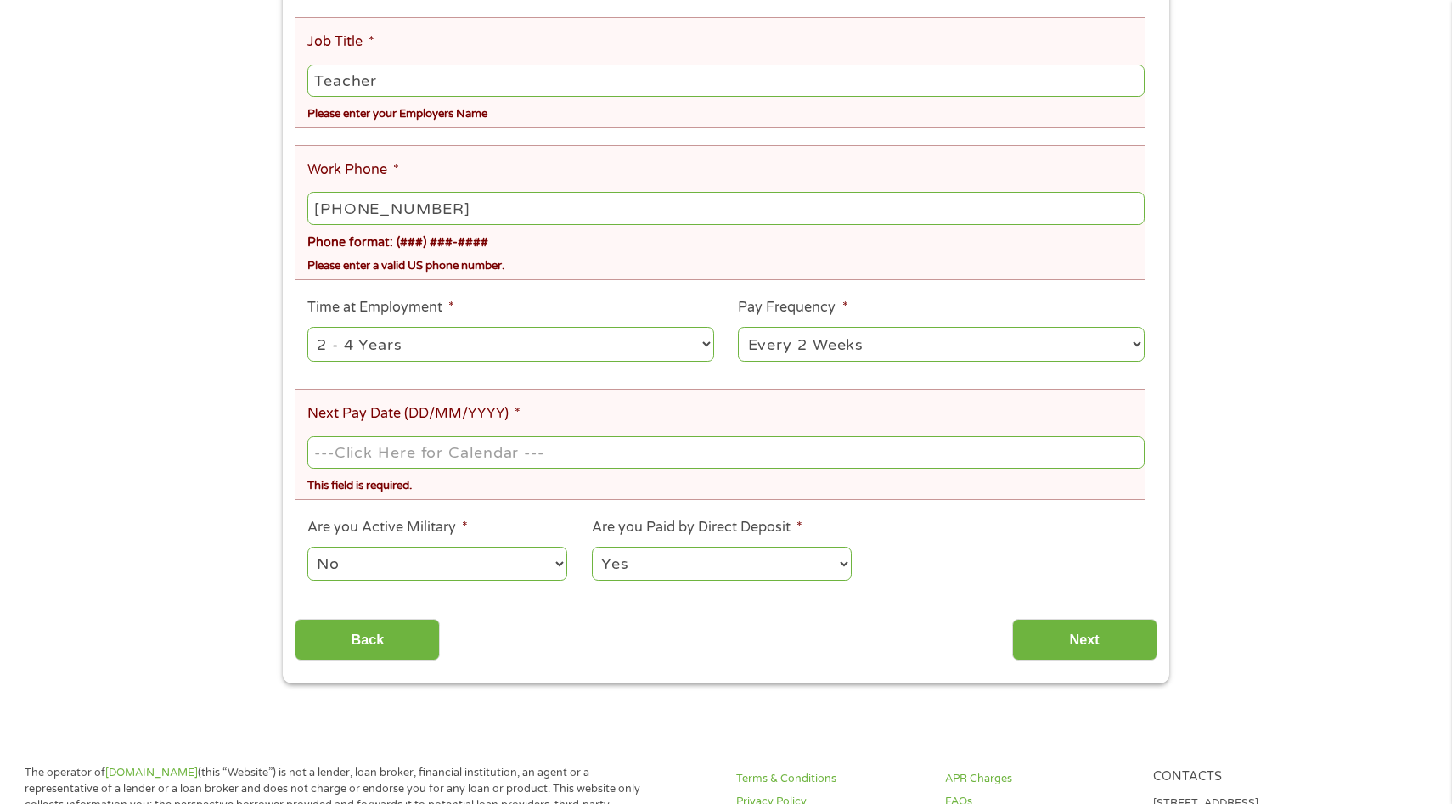
click at [560, 403] on li "Next Pay Date (DD/MM/YYYY) * This field is required." at bounding box center [720, 444] width 850 height 111
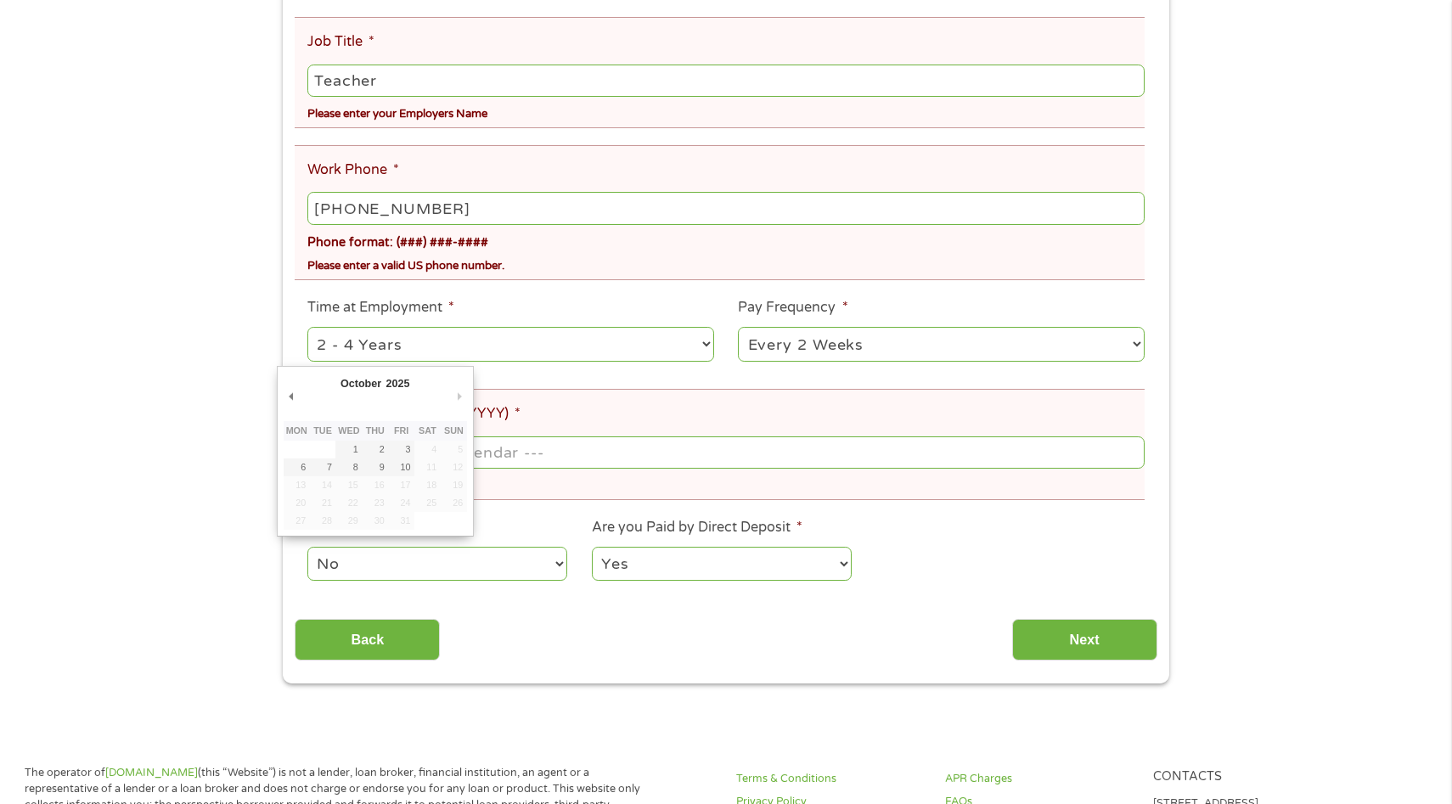
click at [447, 454] on body "Home Get Loan Offer How it works FAQs Blog Cash Loans Quick Loans Online Loans …" at bounding box center [726, 651] width 1452 height 2457
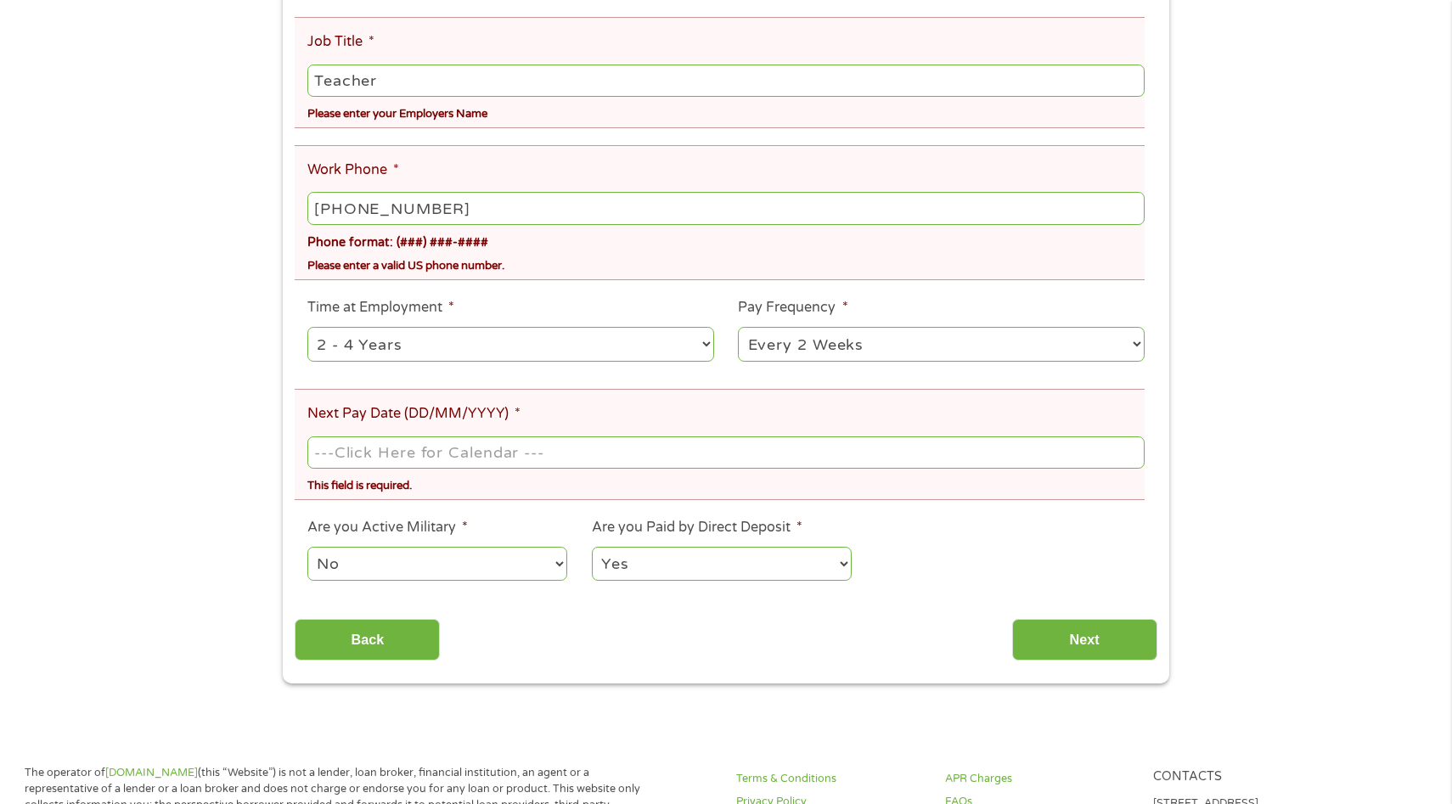
click at [447, 454] on input "Next Pay Date (DD/MM/YYYY) *" at bounding box center [725, 452] width 837 height 32
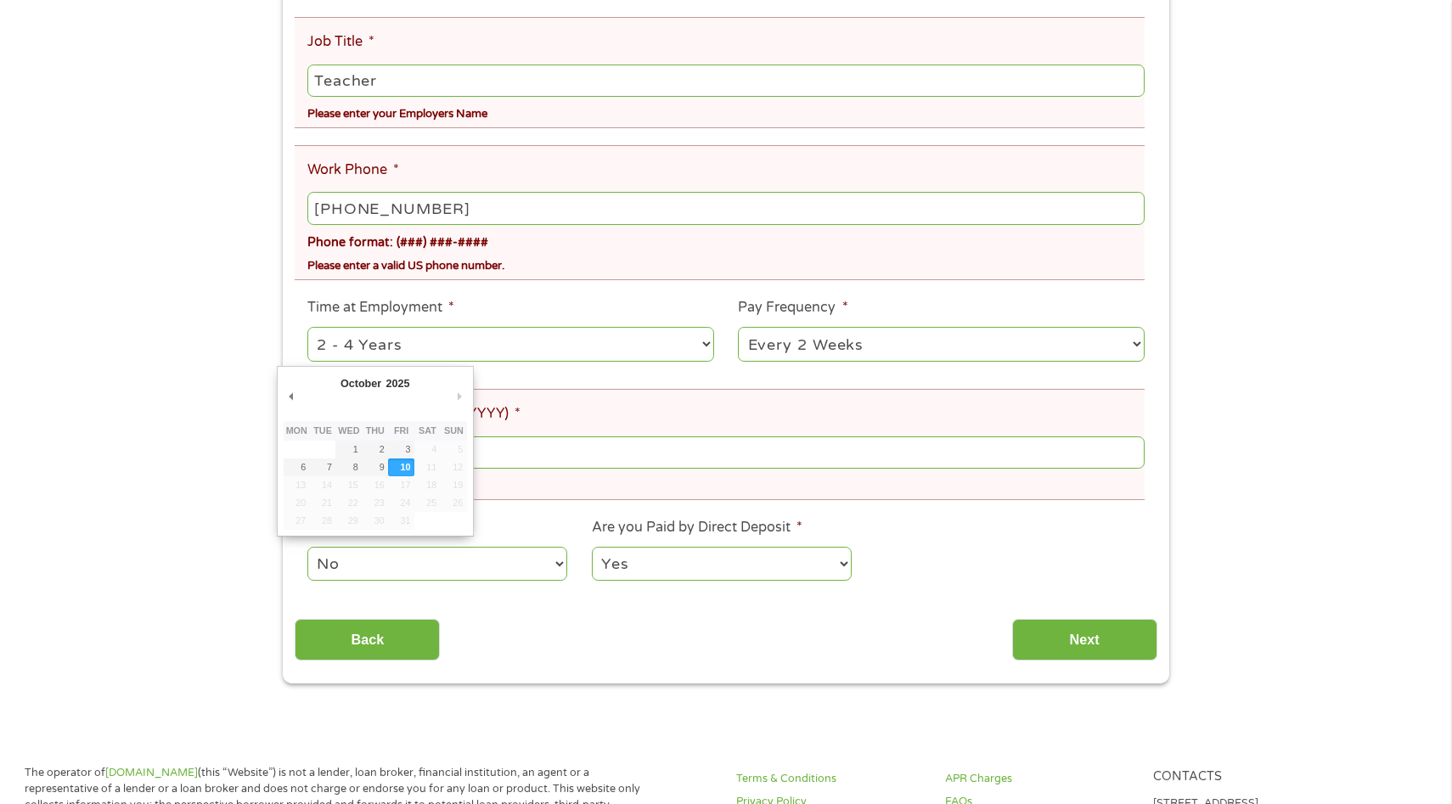
click at [417, 455] on body "Home Get Loan Offer How it works FAQs Blog Cash Loans Quick Loans Online Loans …" at bounding box center [726, 651] width 1452 height 2457
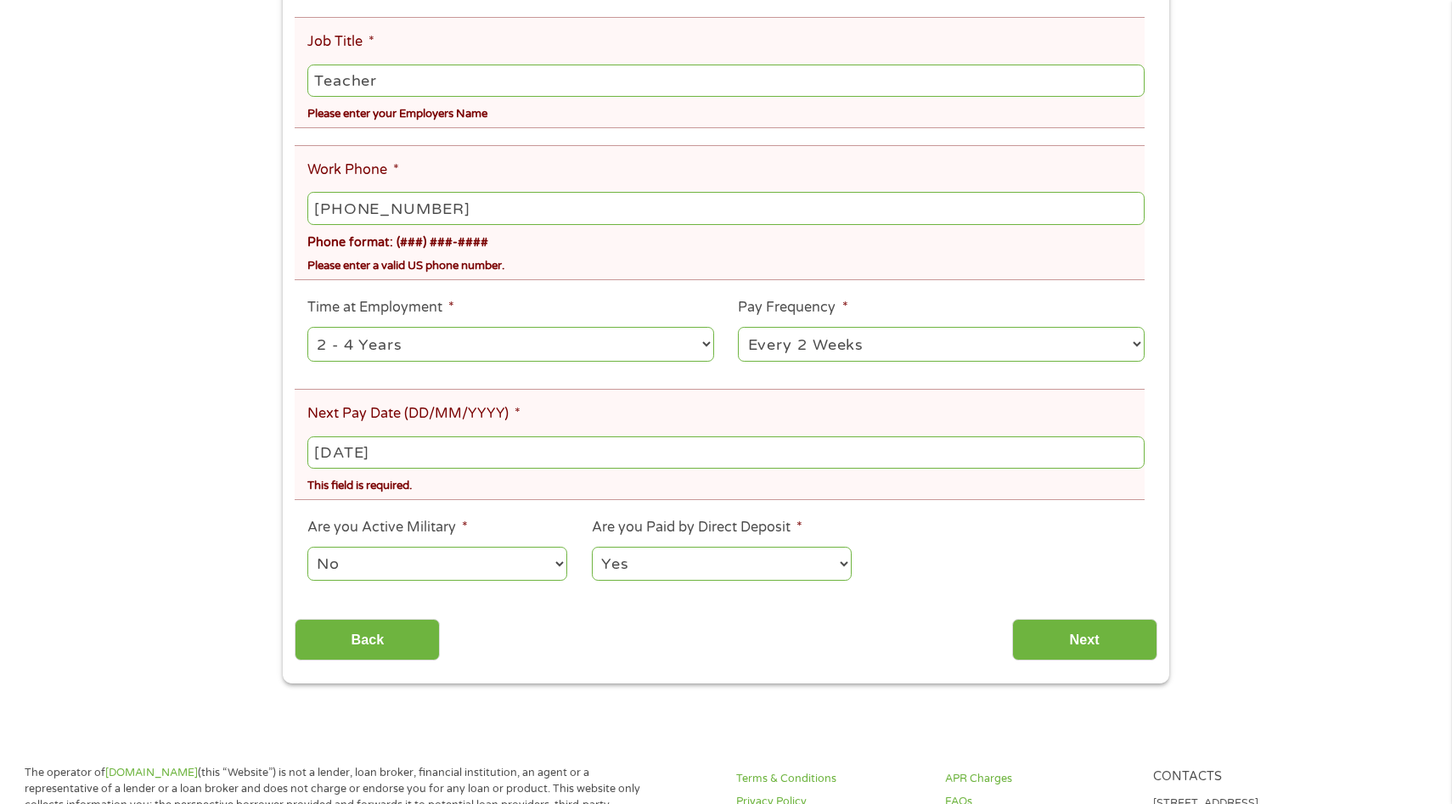
click at [417, 455] on input "[DATE]" at bounding box center [725, 452] width 837 height 32
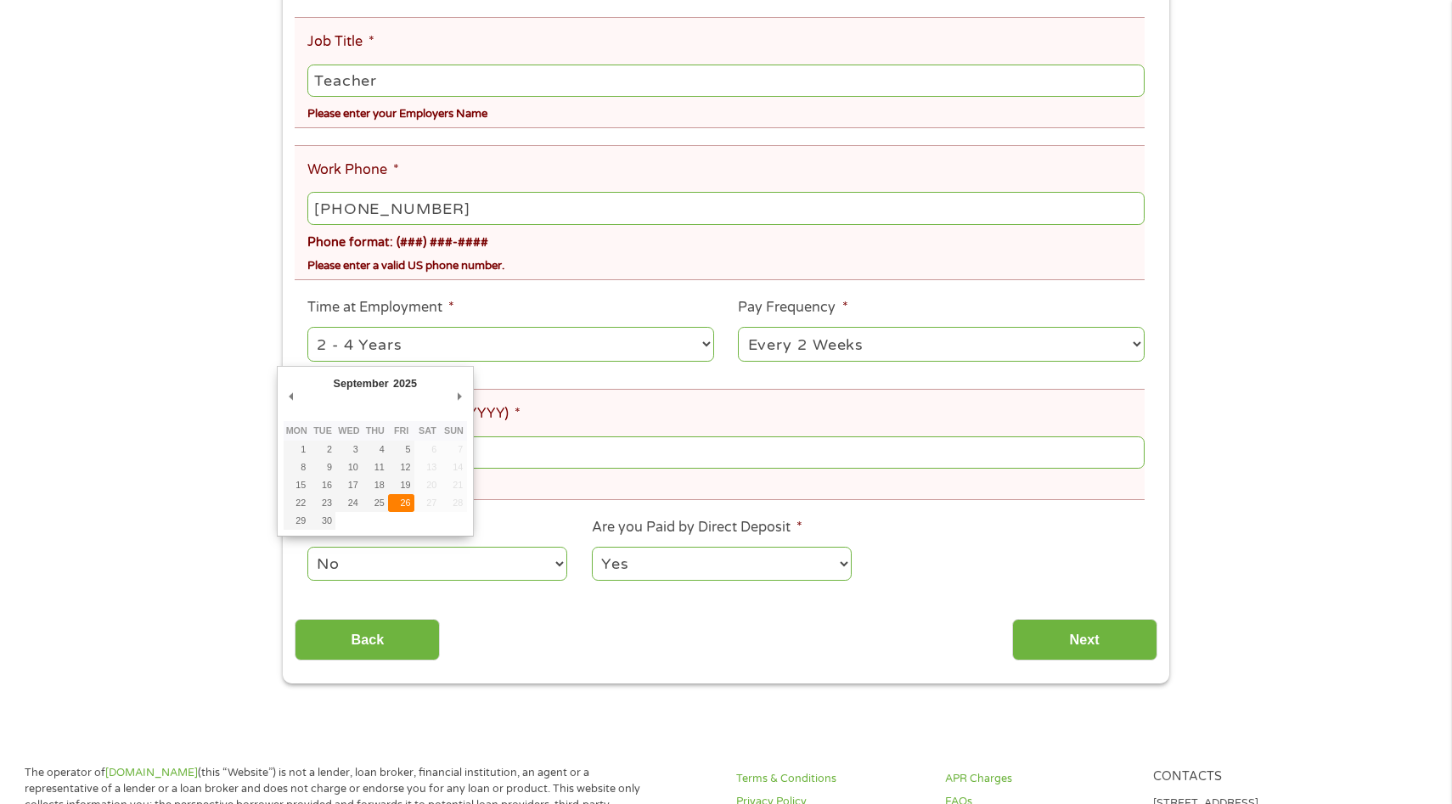
type input "[DATE]"
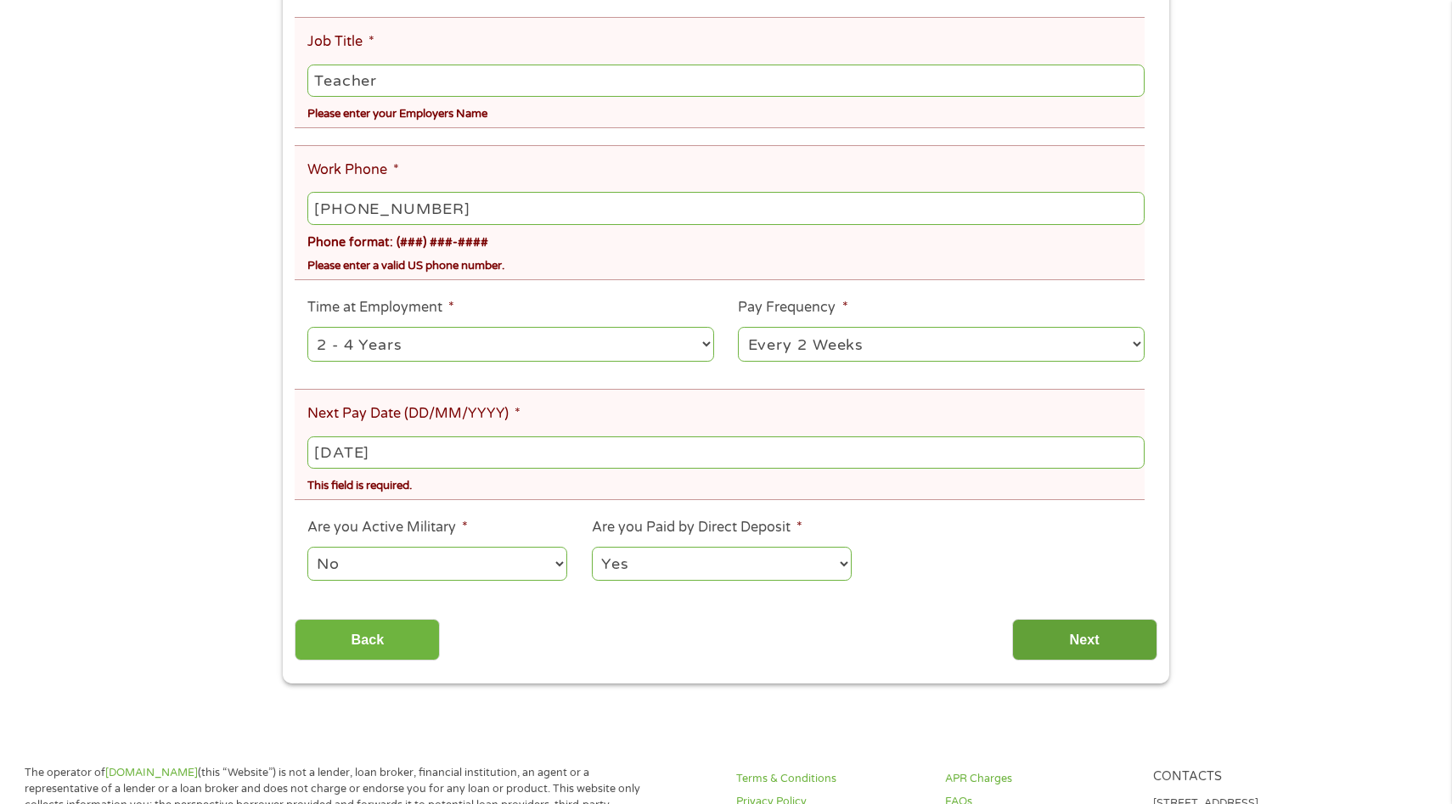
click at [1091, 638] on input "Next" at bounding box center [1084, 640] width 145 height 42
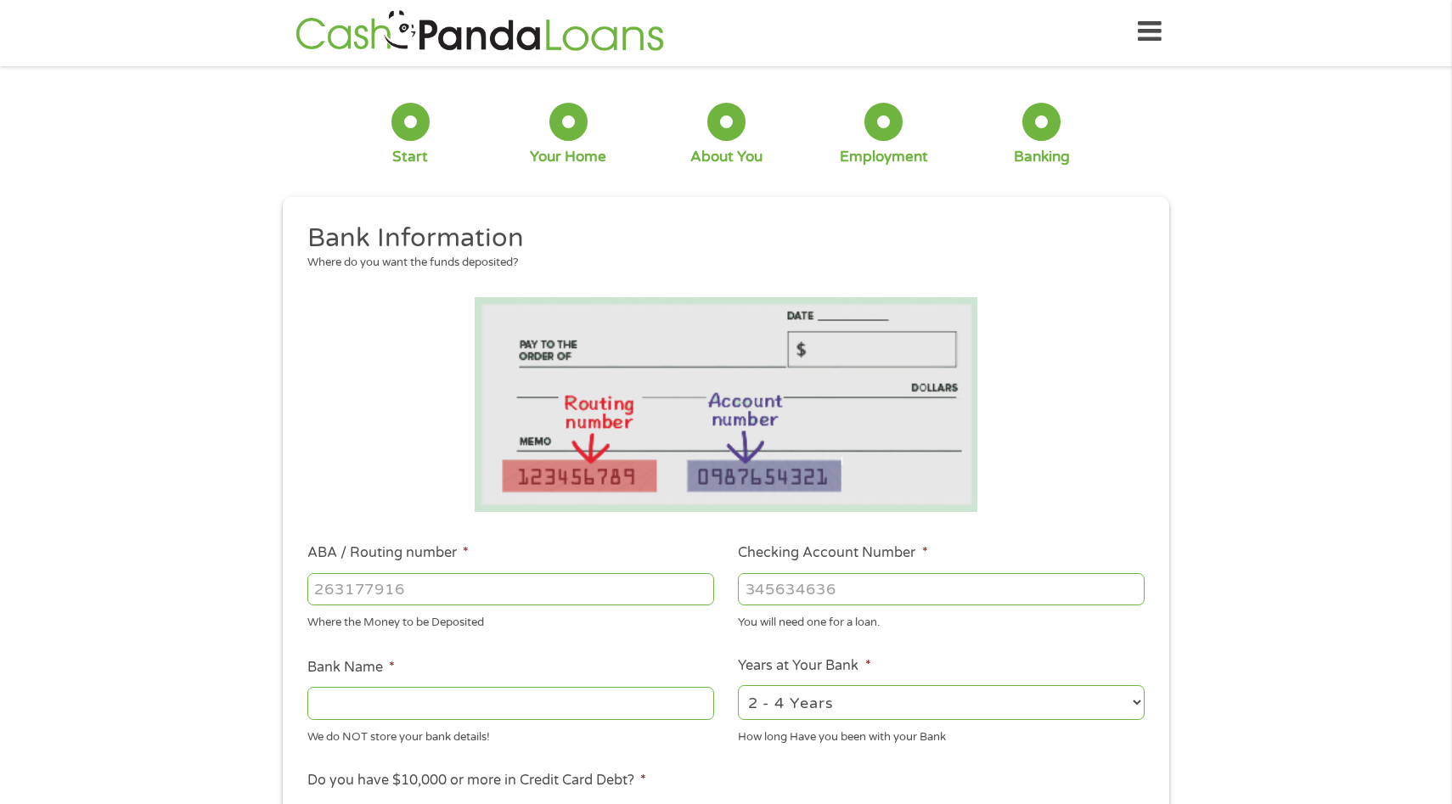
scroll to position [0, 0]
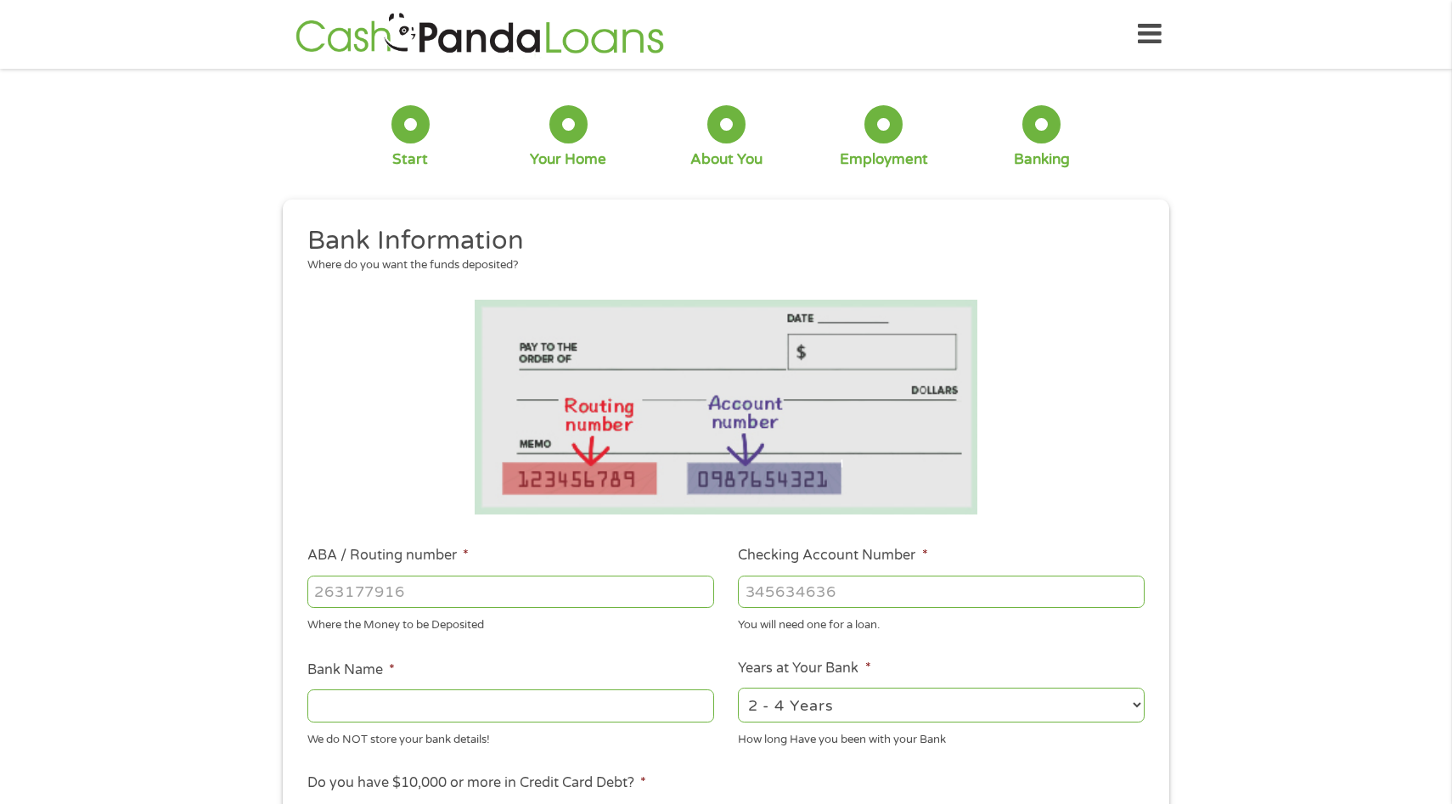
click at [678, 595] on input "ABA / Routing number *" at bounding box center [510, 592] width 407 height 32
click at [561, 593] on input "ABA / Routing number *" at bounding box center [510, 592] width 407 height 32
type input "-1"
type input "-263179804"
click at [843, 590] on input "Checking Account Number *" at bounding box center [941, 592] width 407 height 32
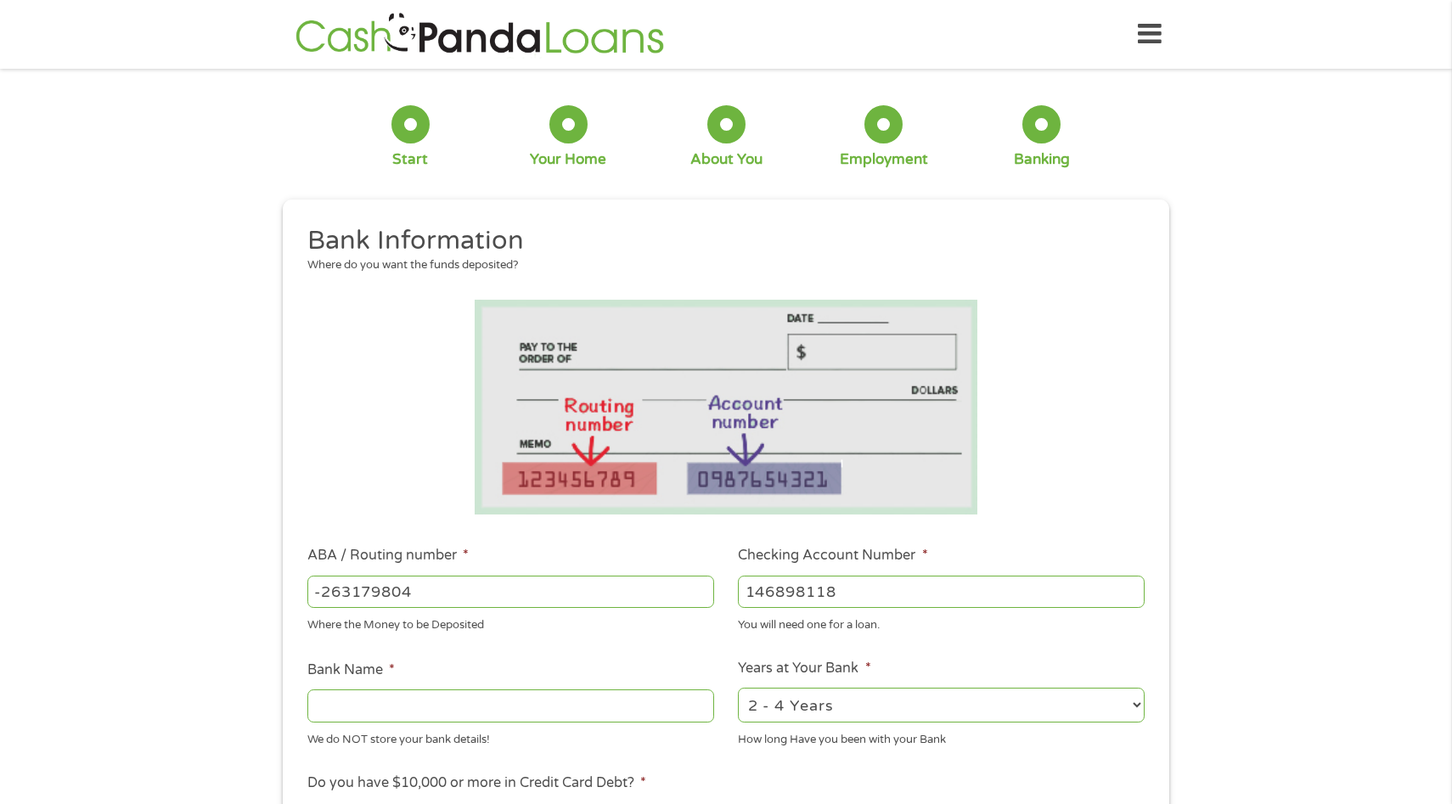
type input "146898118"
click at [693, 701] on input "Bank Name *" at bounding box center [510, 705] width 407 height 32
type input "MidFlorida"
click at [787, 699] on select "2 - 4 Years 6 - 12 Months 1 - 2 Years Over 4 Years" at bounding box center [941, 705] width 407 height 35
select select "12months"
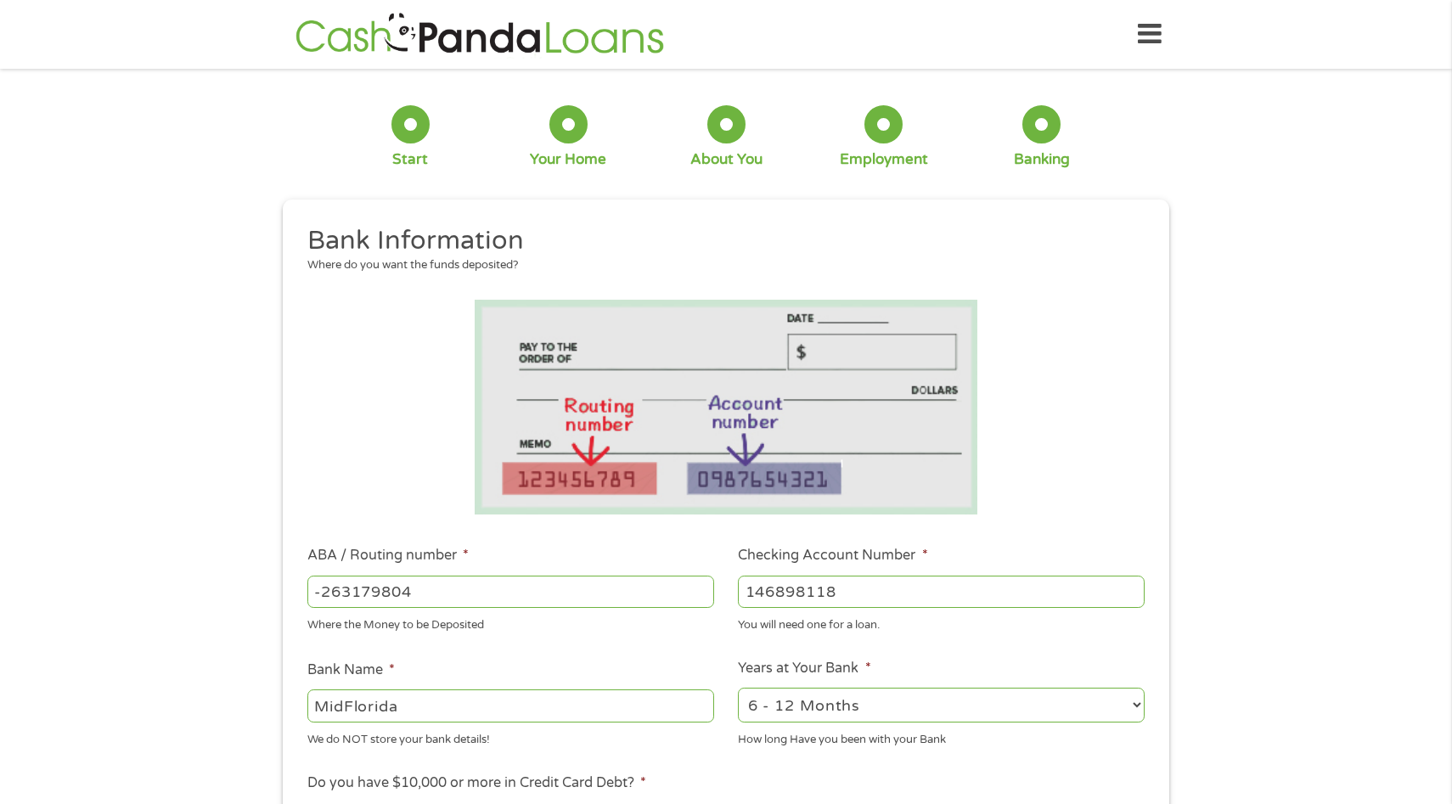
click at [738, 688] on select "2 - 4 Years 6 - 12 Months 1 - 2 Years Over 4 Years" at bounding box center [941, 705] width 407 height 35
click at [1275, 577] on div "1 Start 2 Your Home 3 About You 4 Employment 5 Banking 6 This field is hidden w…" at bounding box center [726, 619] width 1452 height 1077
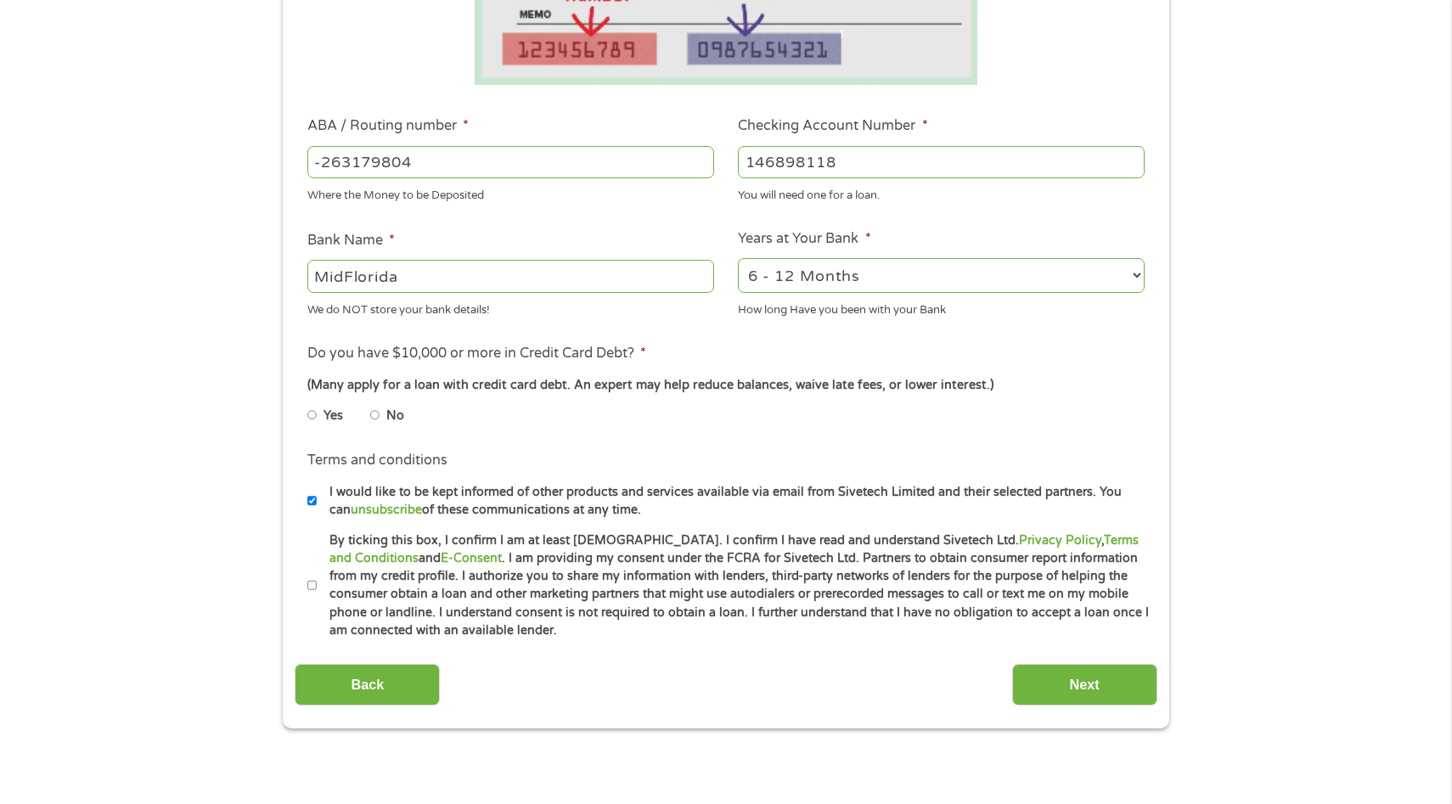
scroll to position [442, 0]
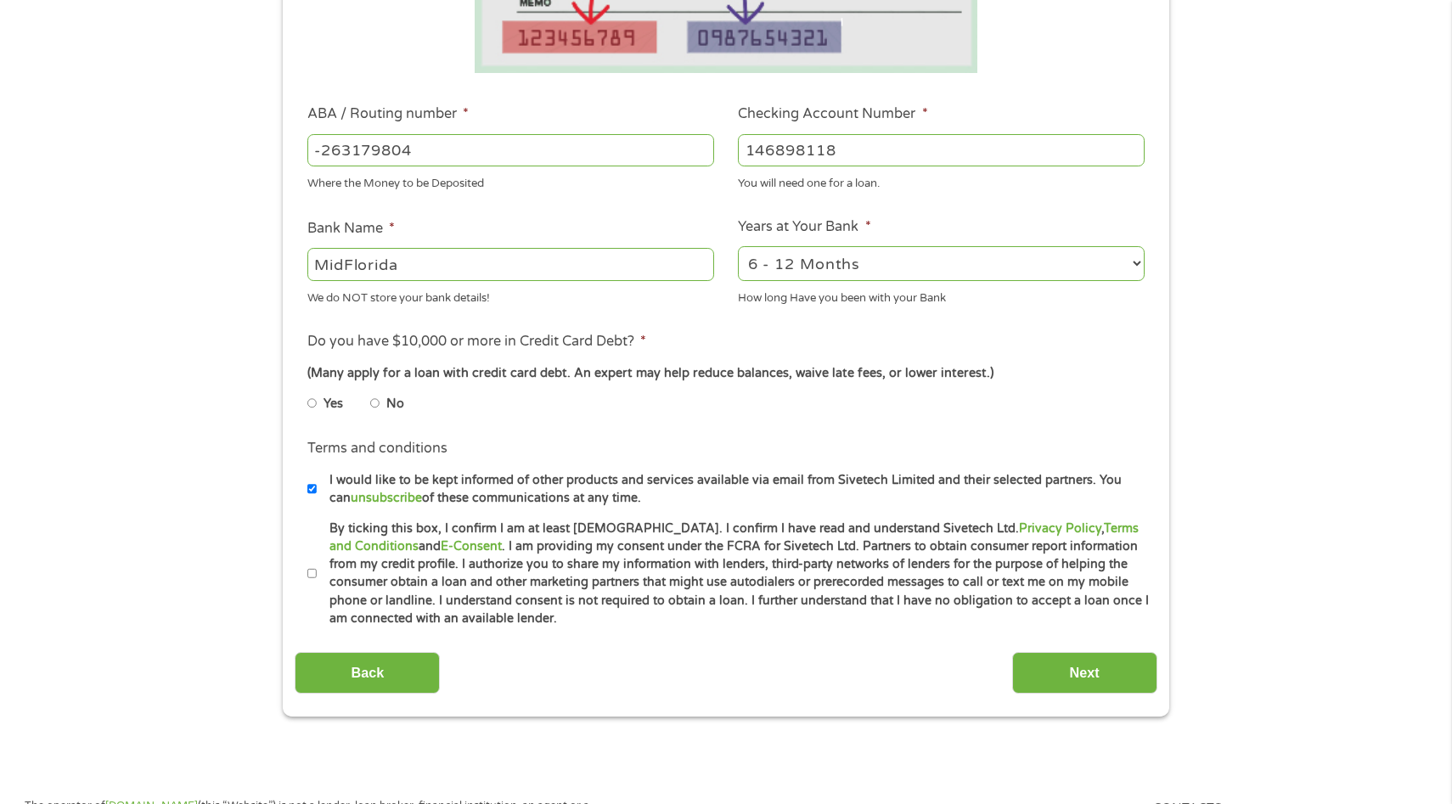
click at [377, 403] on input "No" at bounding box center [375, 403] width 10 height 27
radio input "true"
click at [318, 571] on label "By ticking this box, I confirm I am at least [DEMOGRAPHIC_DATA]. I confirm I ha…" at bounding box center [733, 574] width 833 height 109
click at [318, 571] on input "By ticking this box, I confirm I am at least [DEMOGRAPHIC_DATA]. I confirm I ha…" at bounding box center [312, 573] width 10 height 27
checkbox input "true"
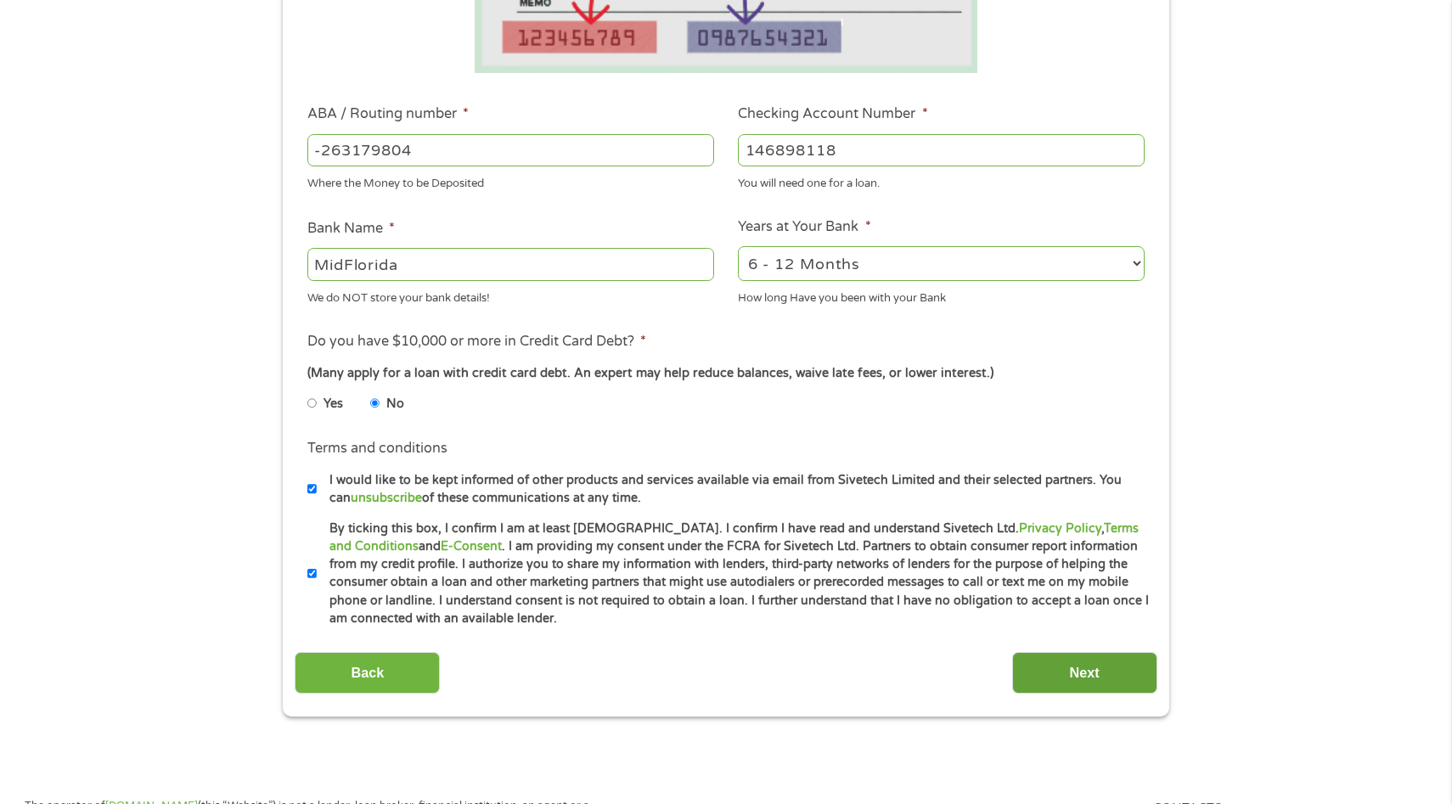
click at [1077, 672] on input "Next" at bounding box center [1084, 673] width 145 height 42
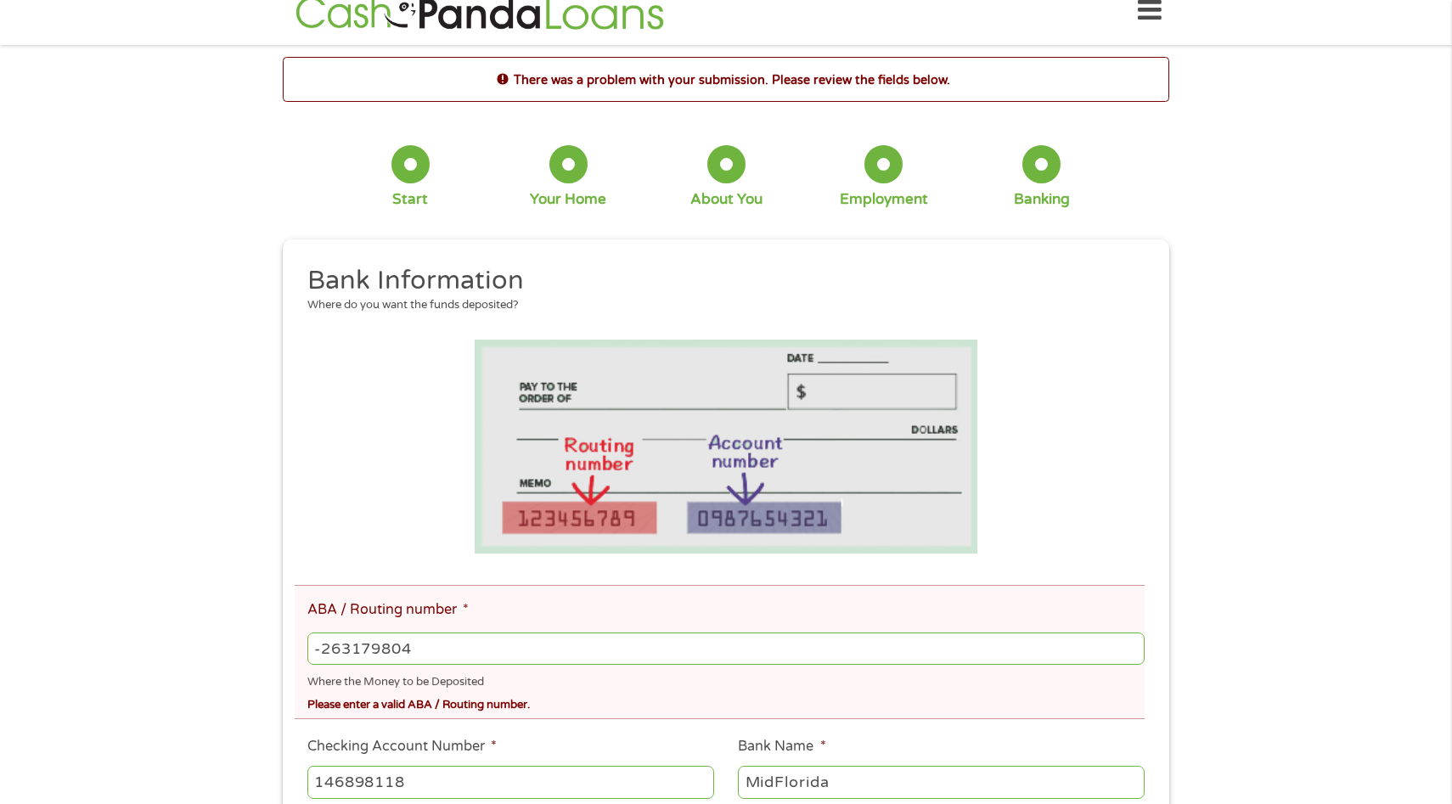
scroll to position [0, 0]
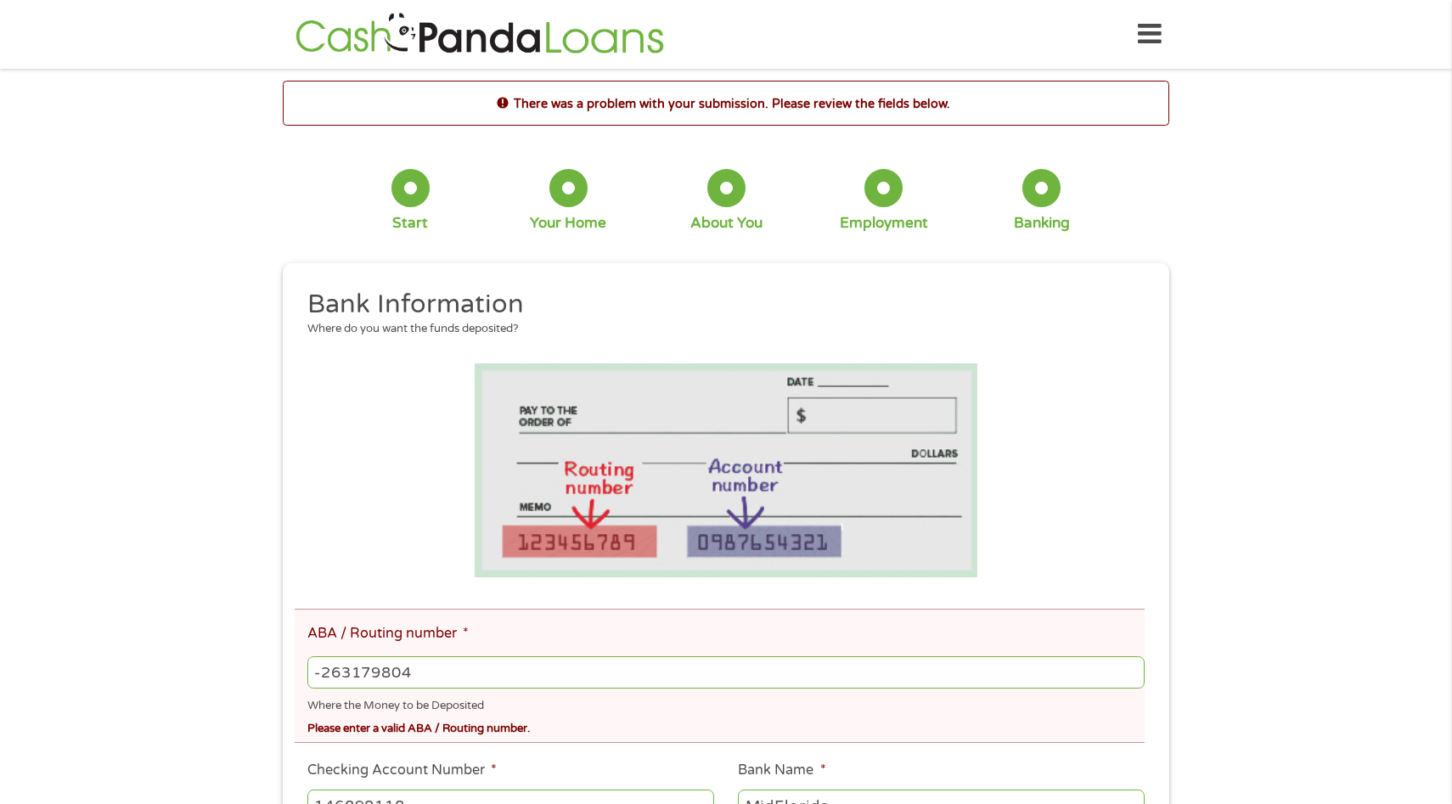
click at [844, 667] on input "-263179804" at bounding box center [725, 672] width 837 height 32
type input "-2"
type input "263179804"
type input "MIDFLORIDA FED C U"
type input "263179804"
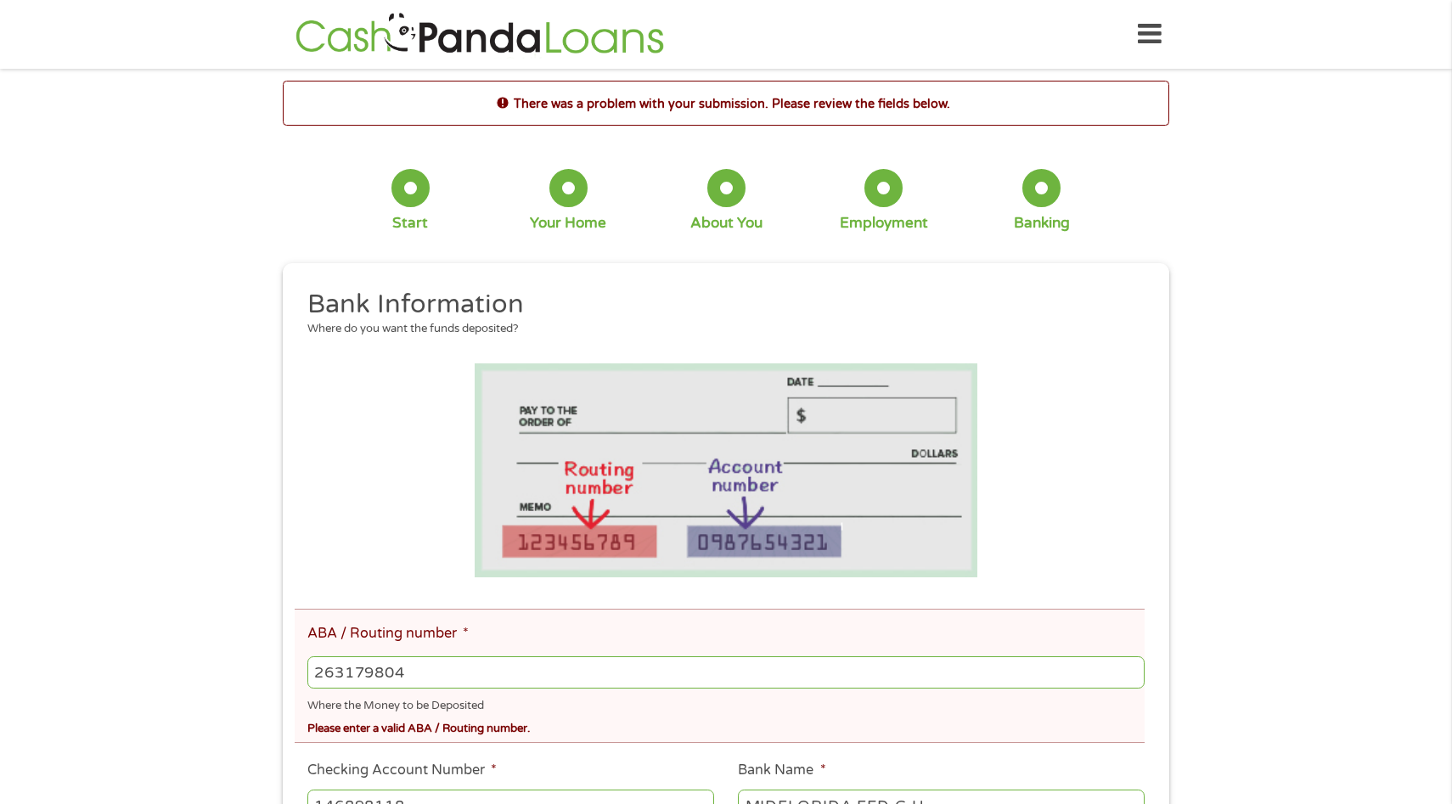
click at [1309, 707] on div "There was a problem with your submission. Please review the fields below. 1 Sta…" at bounding box center [726, 726] width 1452 height 1291
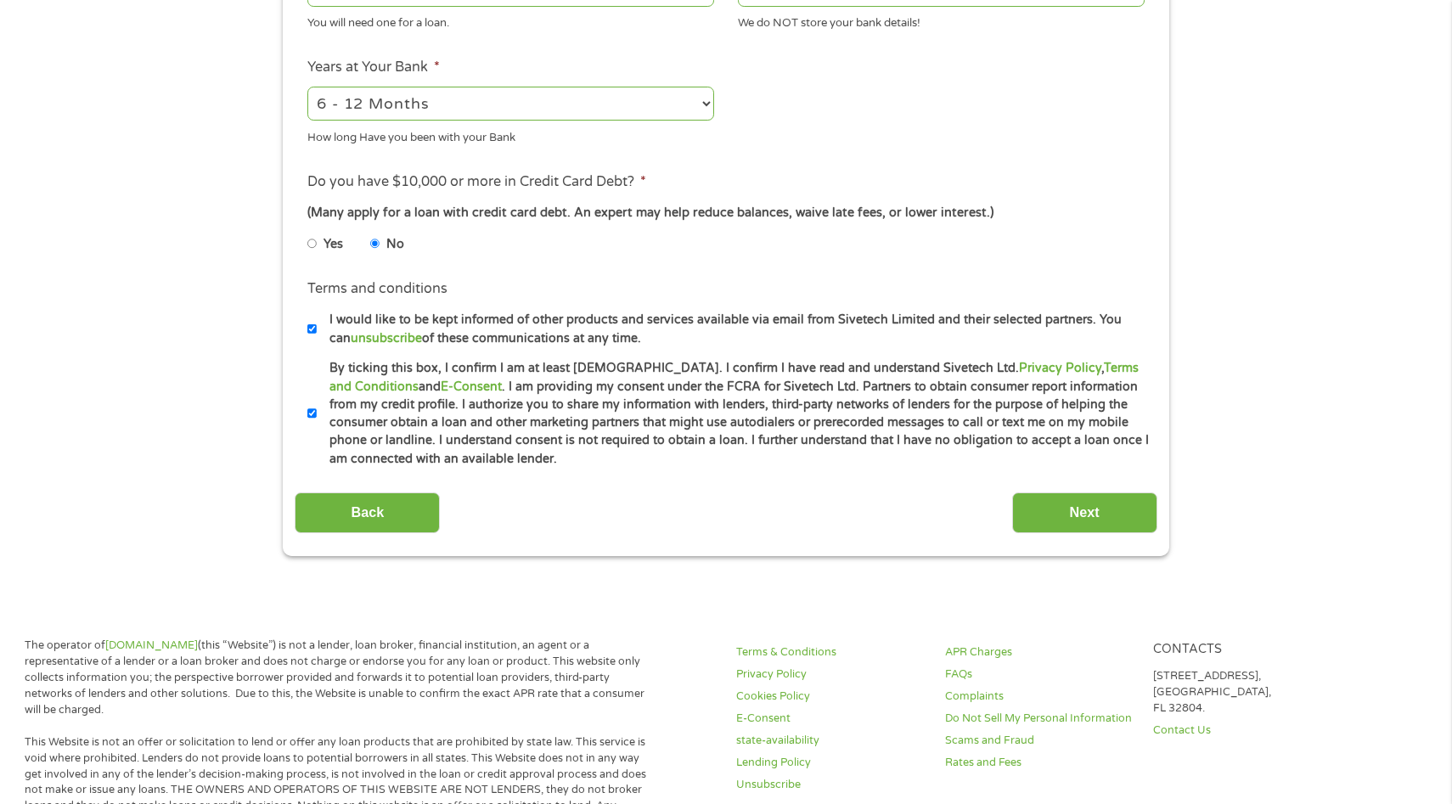
scroll to position [849, 0]
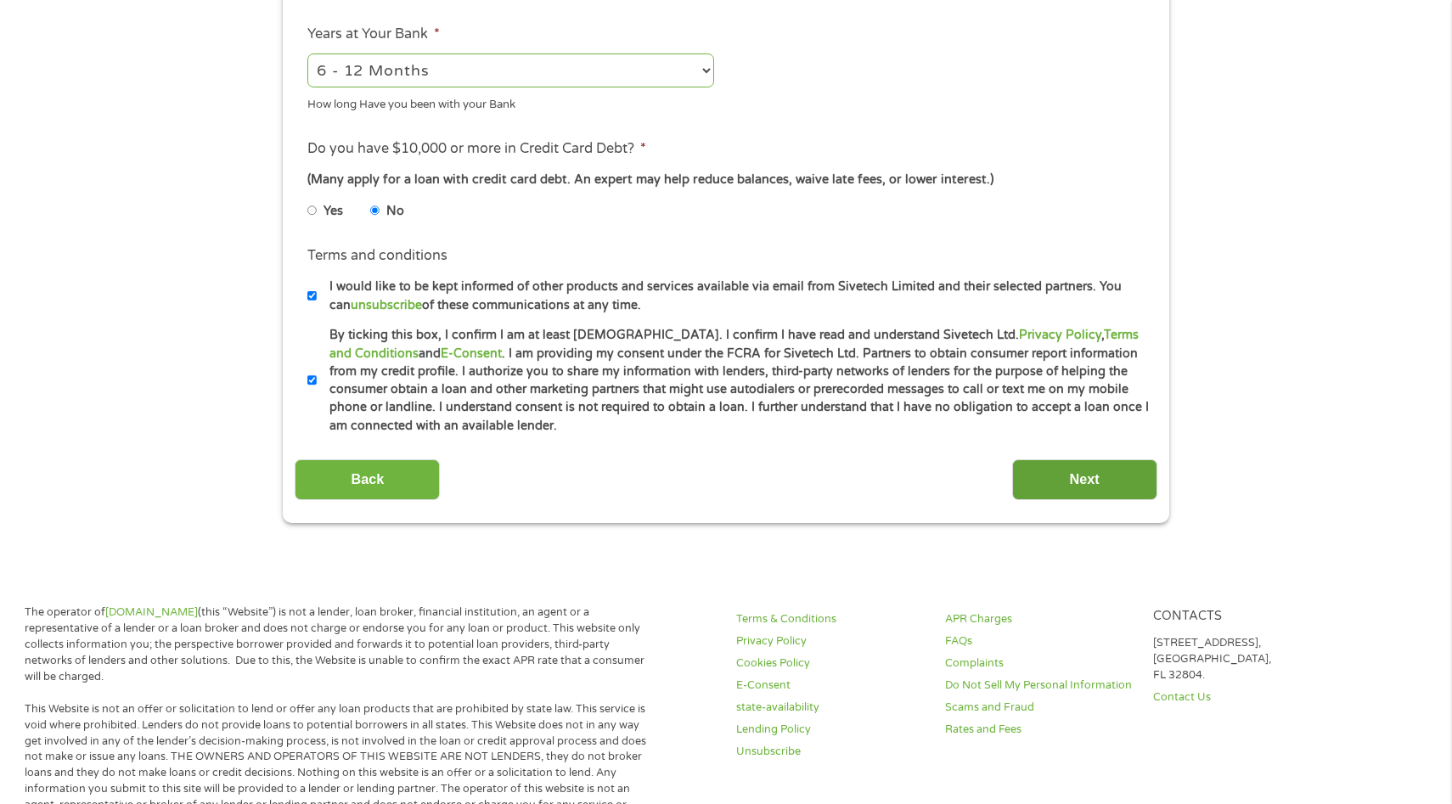
click at [1131, 475] on input "Next" at bounding box center [1084, 480] width 145 height 42
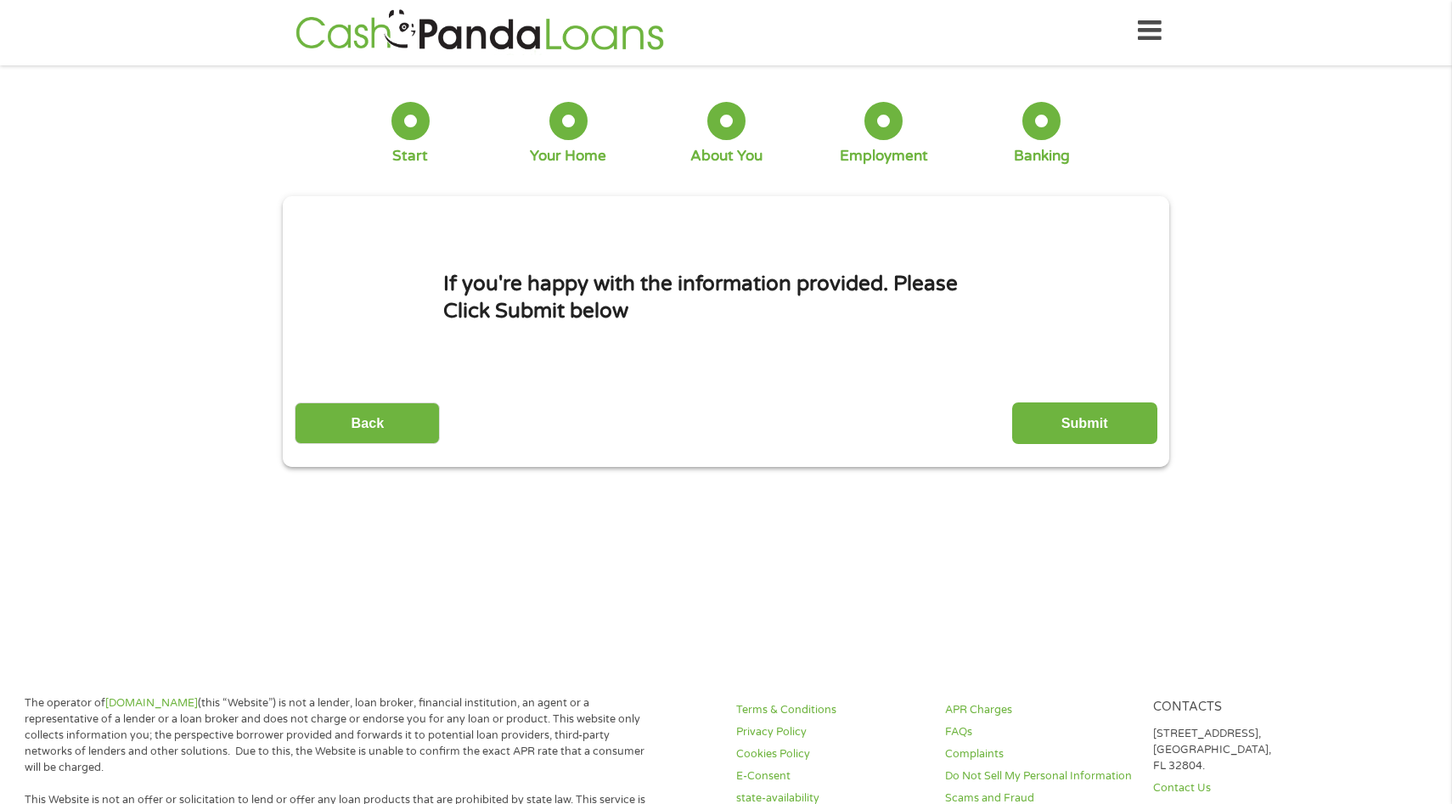
scroll to position [0, 0]
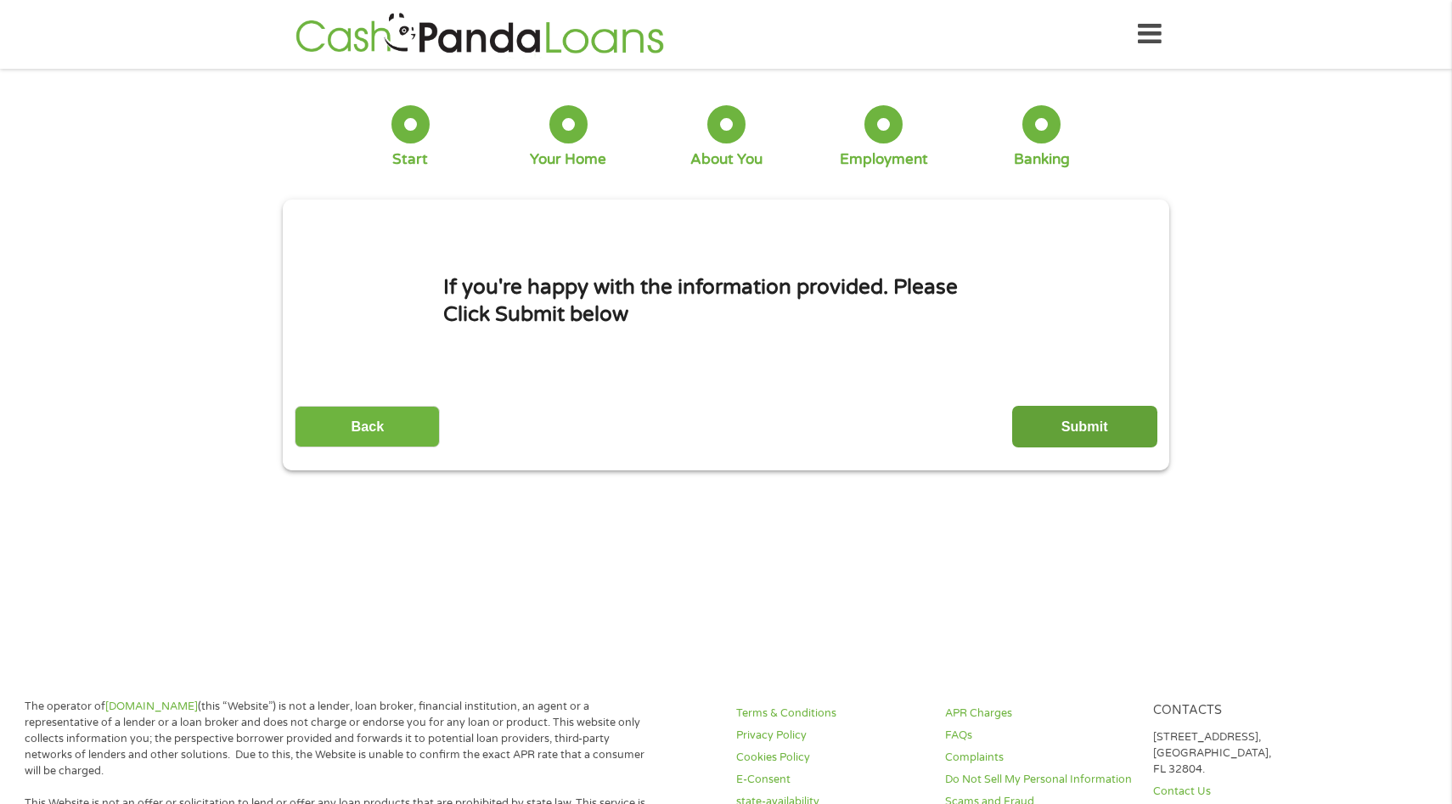
click at [1063, 422] on input "Submit" at bounding box center [1084, 427] width 145 height 42
